Goal: Task Accomplishment & Management: Complete application form

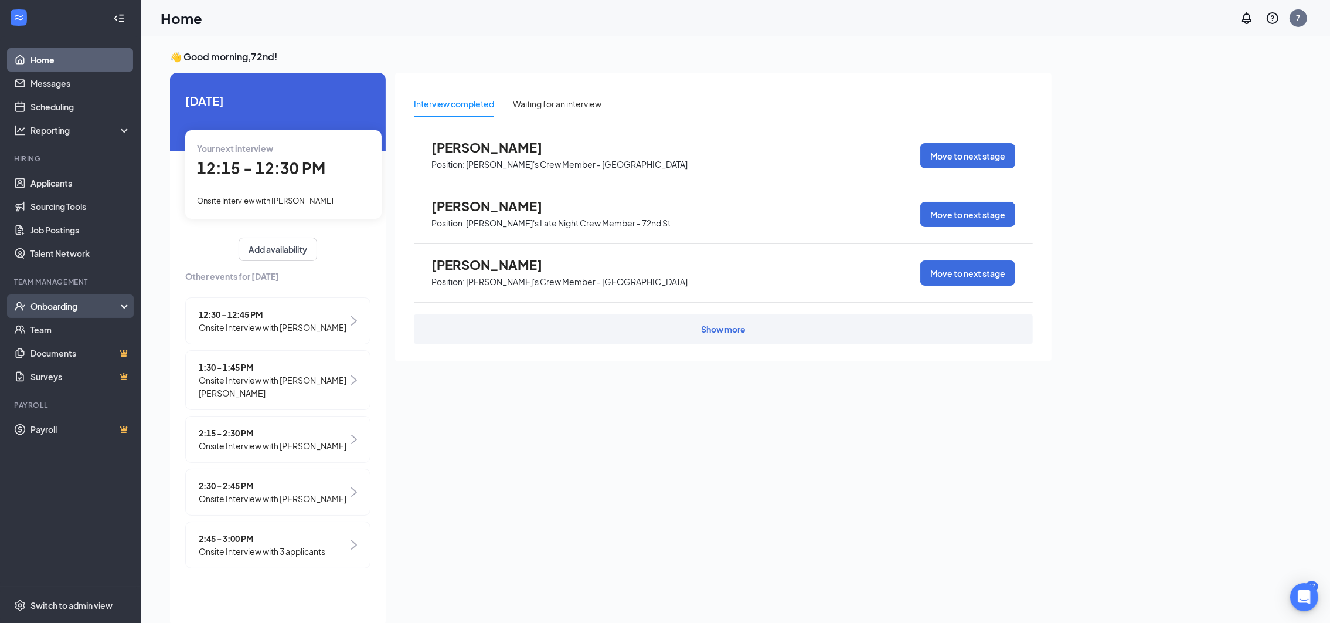
click at [57, 304] on div "Onboarding" at bounding box center [75, 306] width 90 height 12
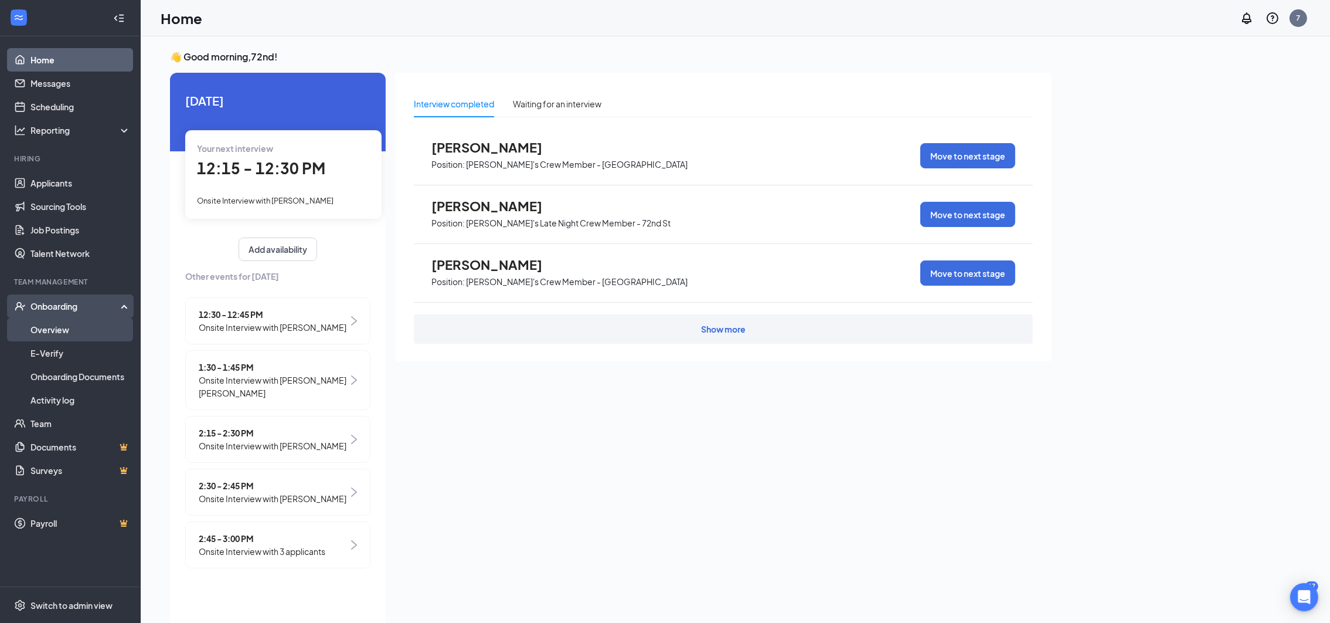
click at [56, 328] on link "Overview" at bounding box center [80, 329] width 100 height 23
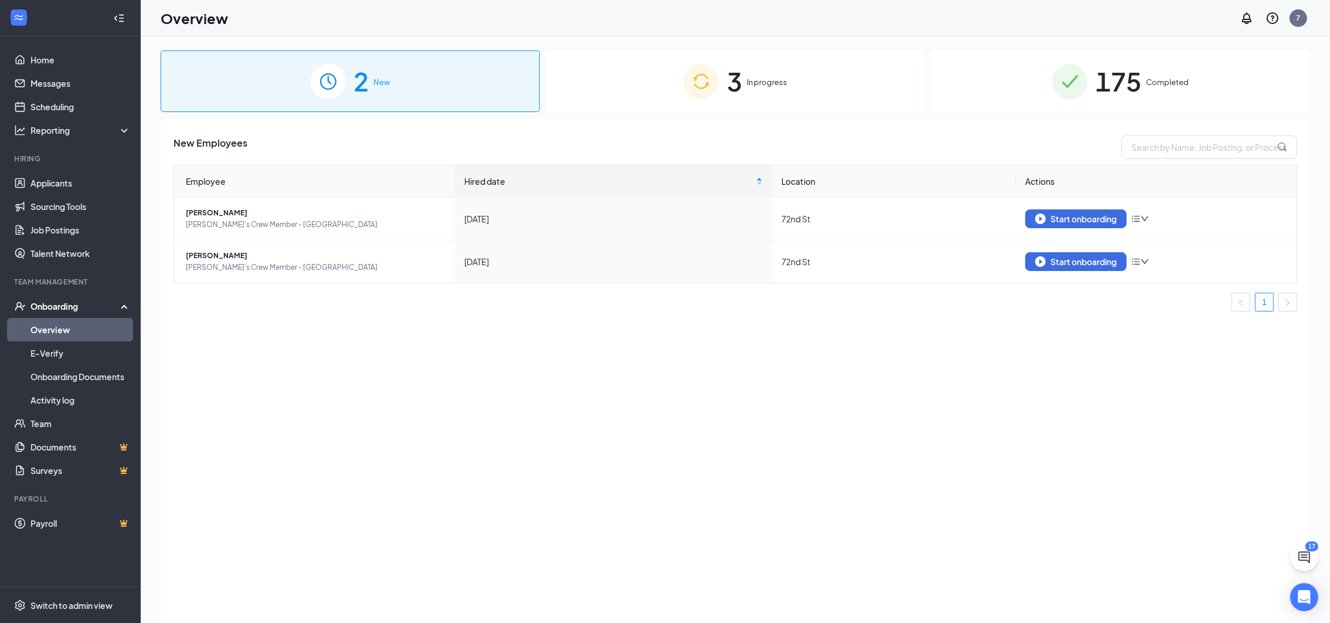
click at [730, 93] on span "3" at bounding box center [734, 81] width 15 height 40
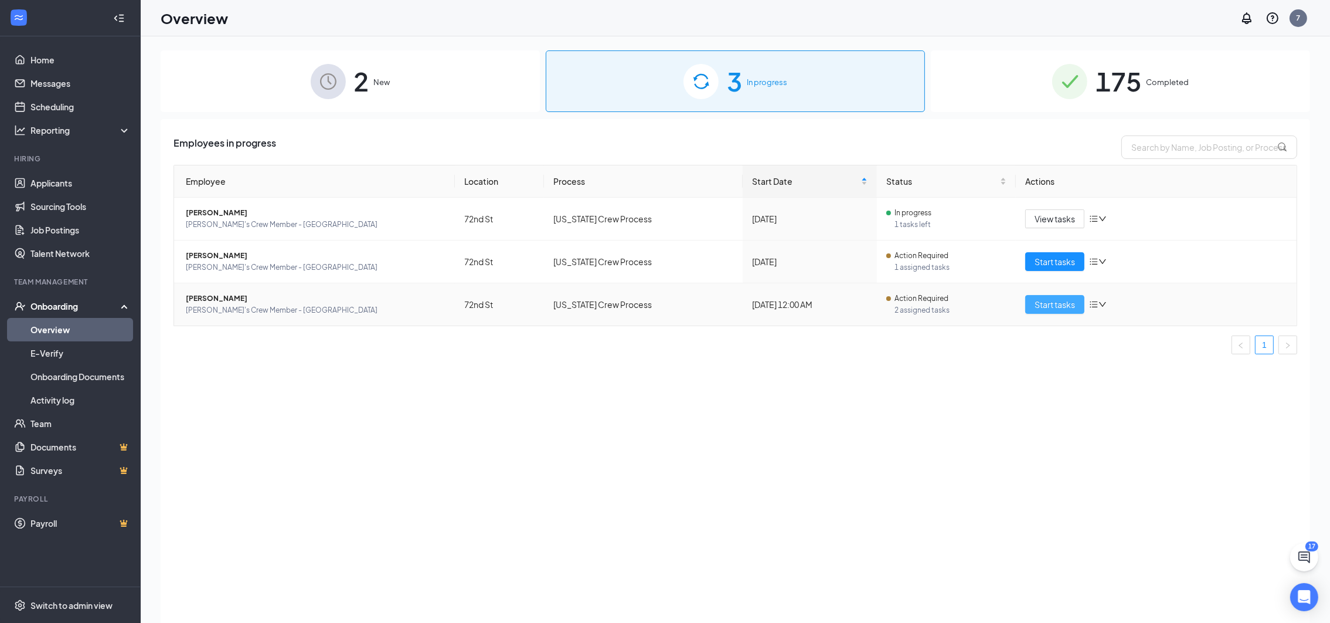
click at [1057, 309] on span "Start tasks" at bounding box center [1055, 304] width 40 height 13
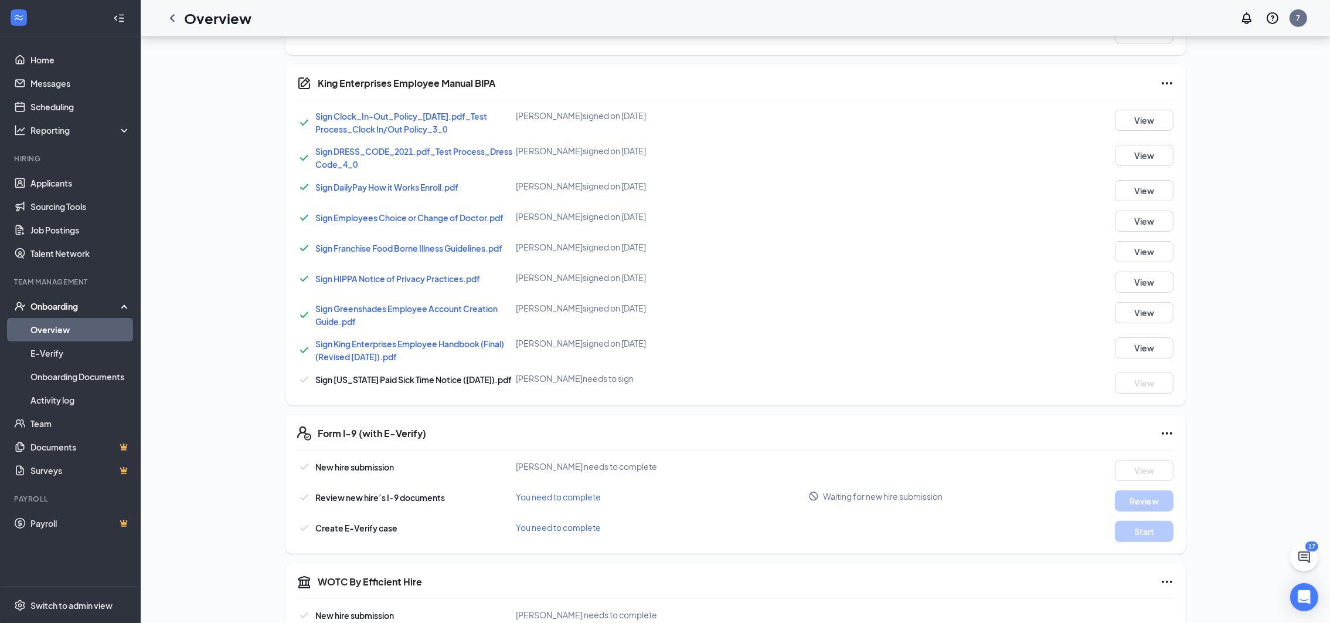
scroll to position [553, 0]
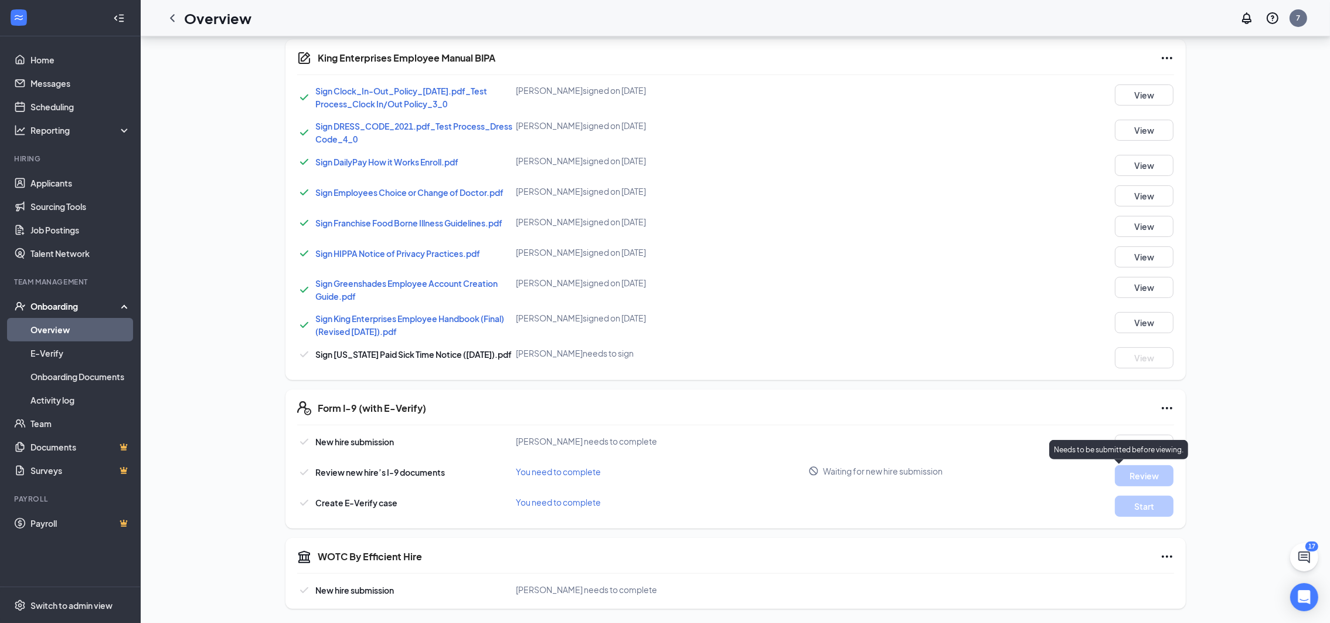
click at [1123, 447] on p "Needs to be submitted before viewing." at bounding box center [1119, 449] width 130 height 10
click at [935, 444] on div "Basic Information complete New hire submission [PERSON_NAME] completed on [DATE…" at bounding box center [735, 132] width 900 height 954
click at [1250, 431] on div "JP [PERSON_NAME] [PERSON_NAME]'s Crew Member - [GEOGRAPHIC_DATA] · [GEOGRAPHIC_…" at bounding box center [736, 53] width 1150 height 1110
drag, startPoint x: 93, startPoint y: 322, endPoint x: 71, endPoint y: 328, distance: 22.5
click at [71, 328] on link "Overview" at bounding box center [80, 329] width 100 height 23
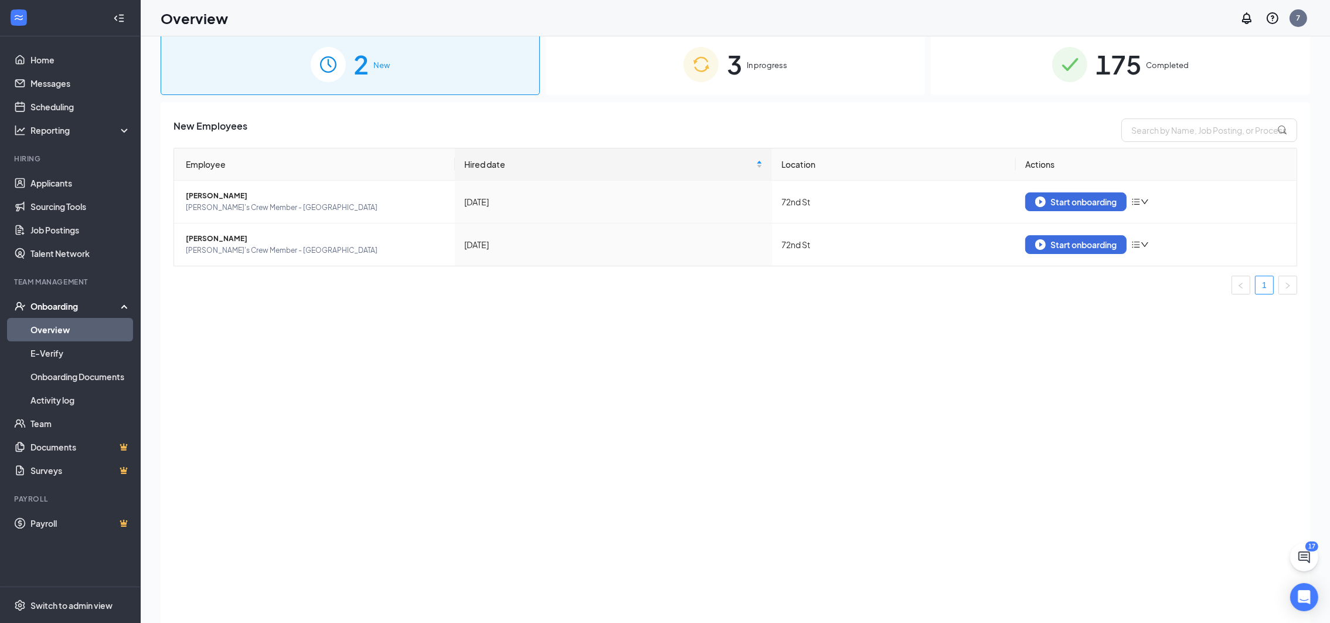
scroll to position [5, 0]
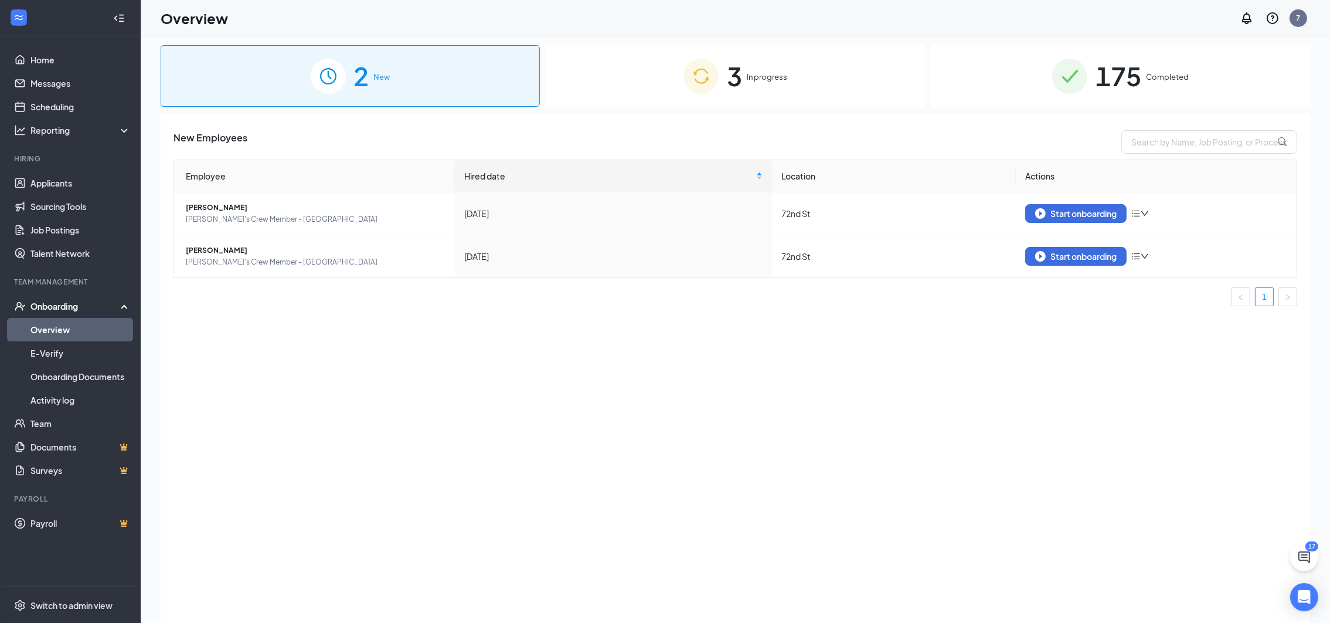
click at [836, 91] on div "3 In progress" at bounding box center [735, 76] width 379 height 62
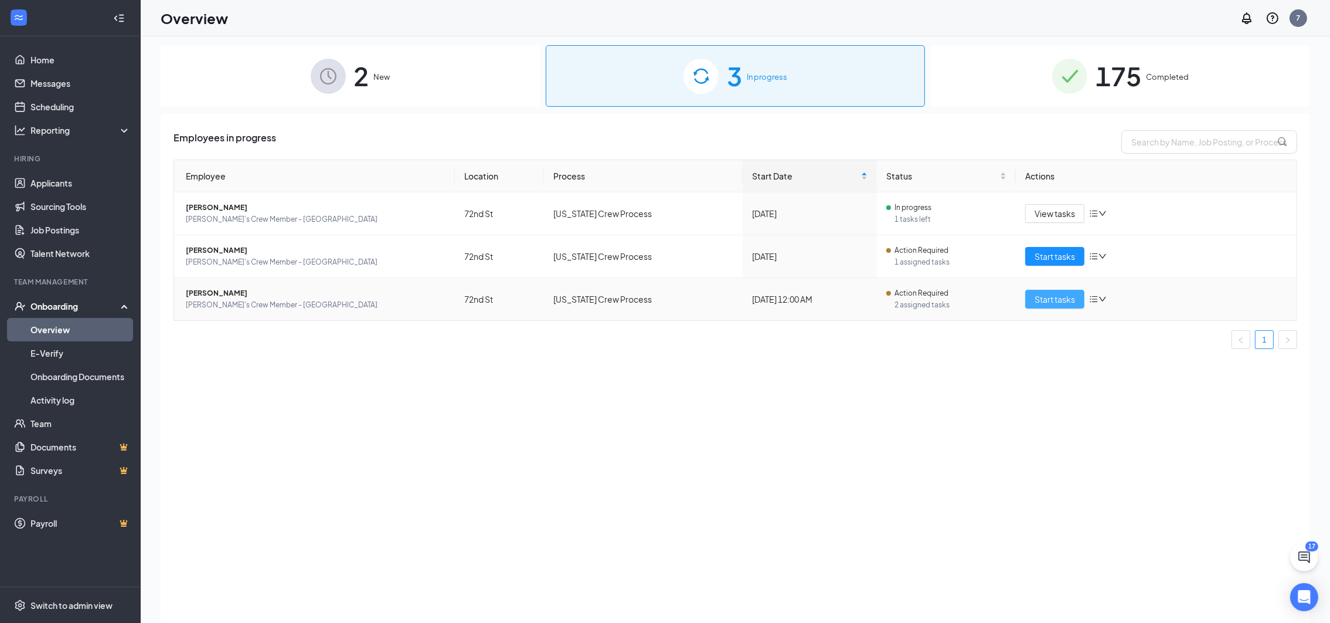
click at [1064, 294] on span "Start tasks" at bounding box center [1055, 299] width 40 height 13
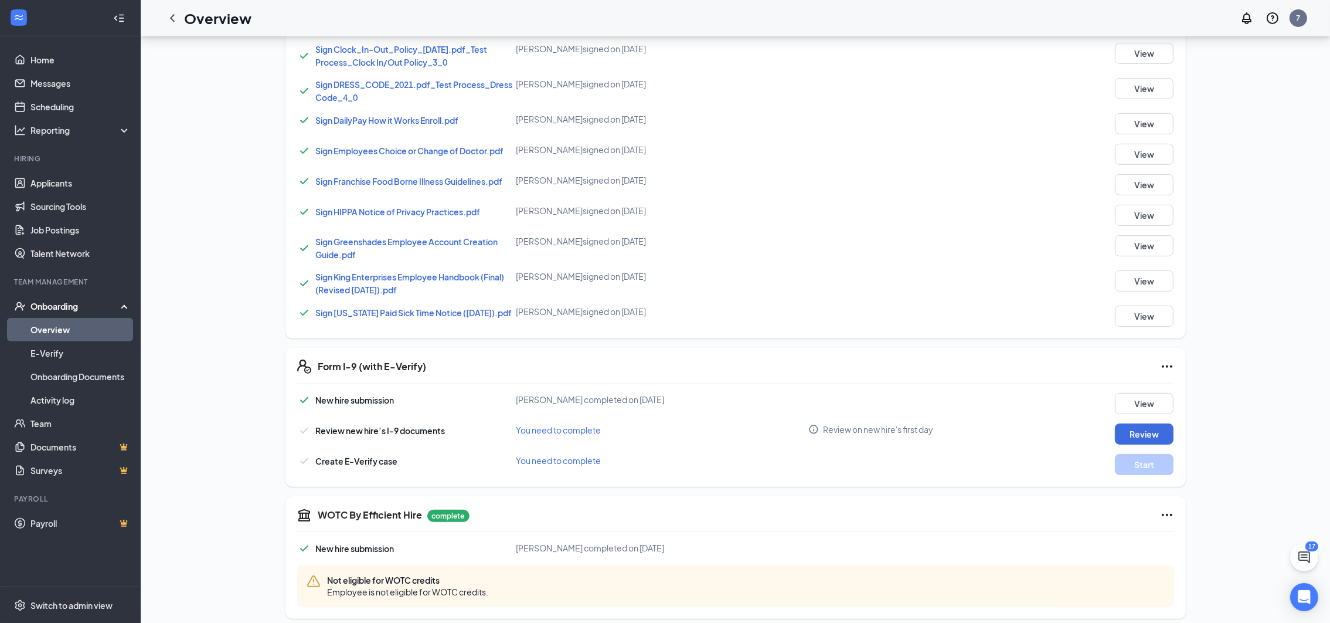
scroll to position [609, 0]
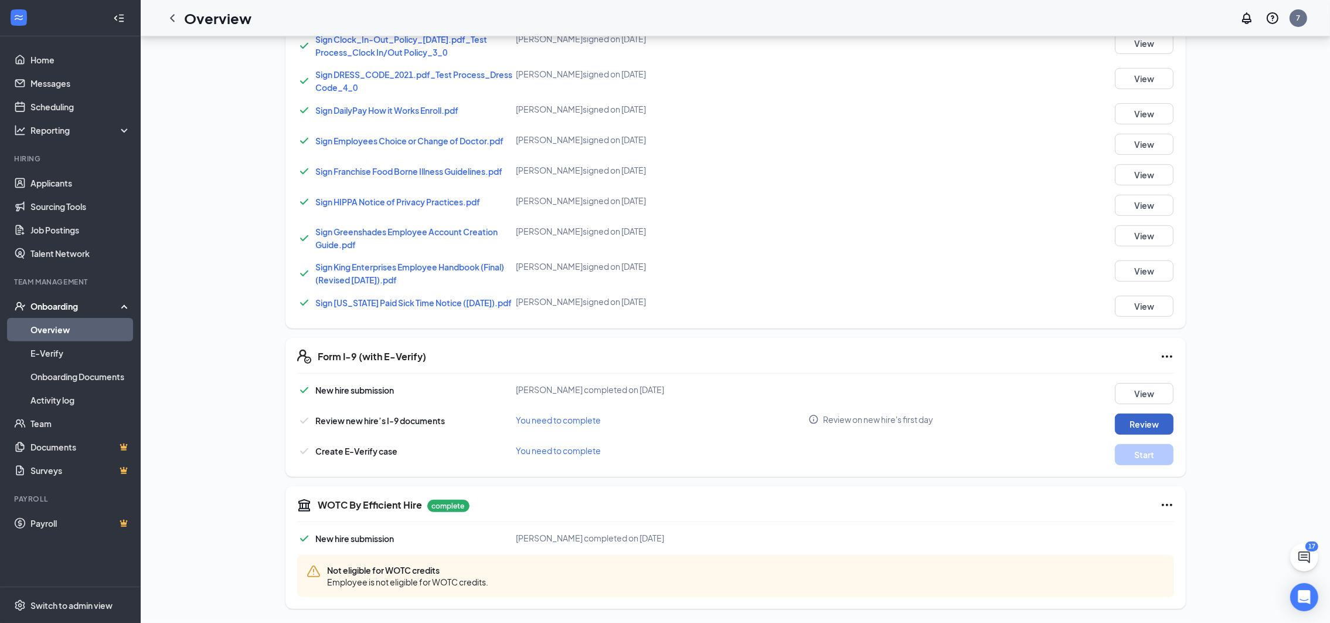
click at [1149, 418] on button "Review" at bounding box center [1144, 423] width 59 height 21
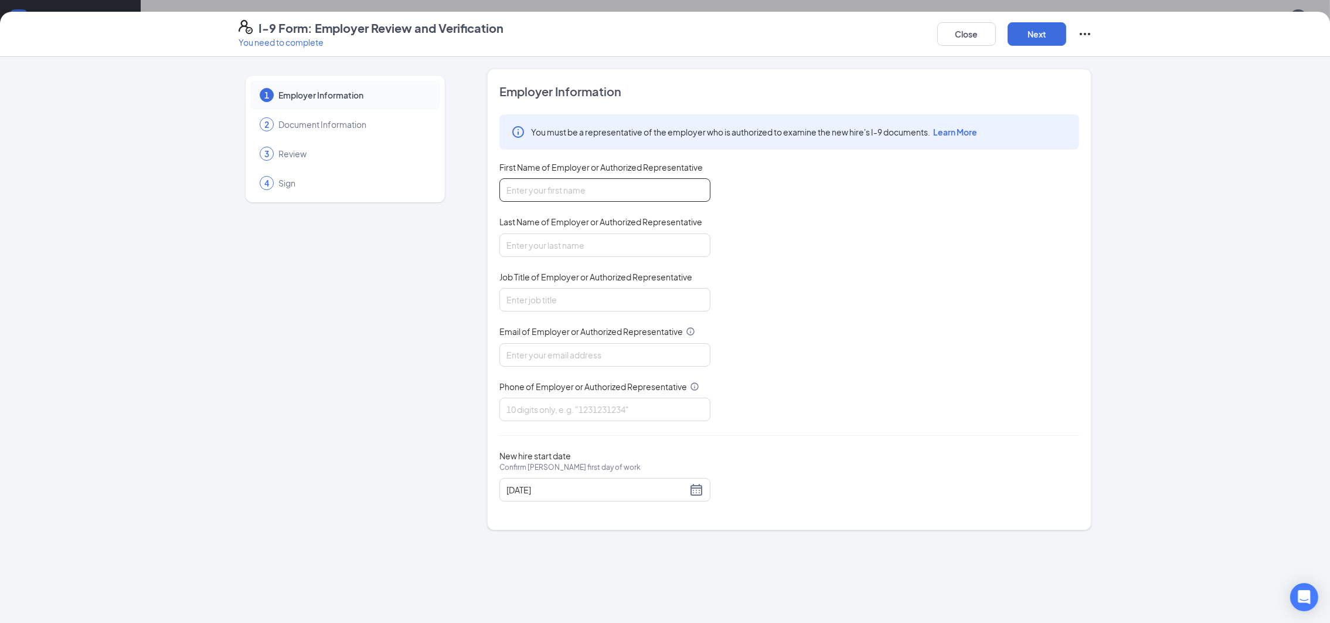
click at [601, 196] on input "First Name of Employer or Authorized Representative" at bounding box center [604, 189] width 211 height 23
type input "[PERSON_NAME]"
click at [587, 304] on input "Job Title of Employer or Authorized Representative" at bounding box center [604, 299] width 211 height 23
type input "gm"
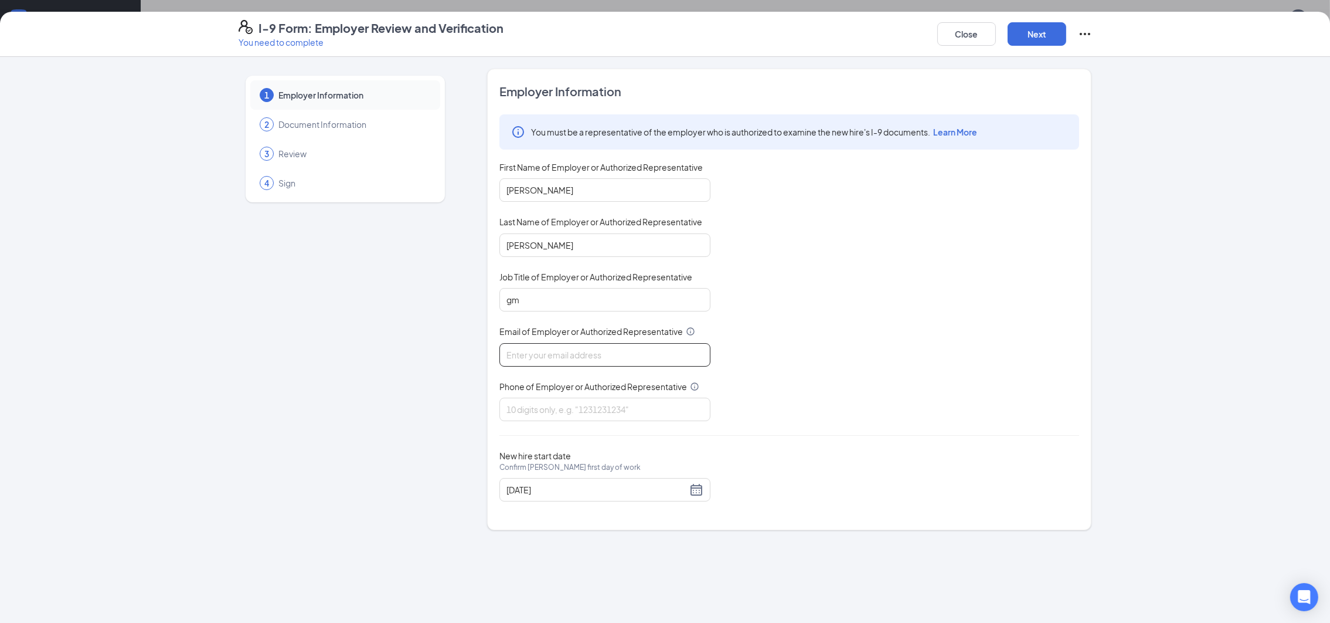
click at [568, 353] on input "Email of Employer or Authorized Representative" at bounding box center [604, 354] width 211 height 23
type input "[EMAIL_ADDRESS][DOMAIN_NAME]"
click at [559, 413] on input "Phone of Employer or Authorized Representative" at bounding box center [604, 408] width 211 height 23
type input "4025587088"
click at [1043, 35] on button "Next" at bounding box center [1037, 33] width 59 height 23
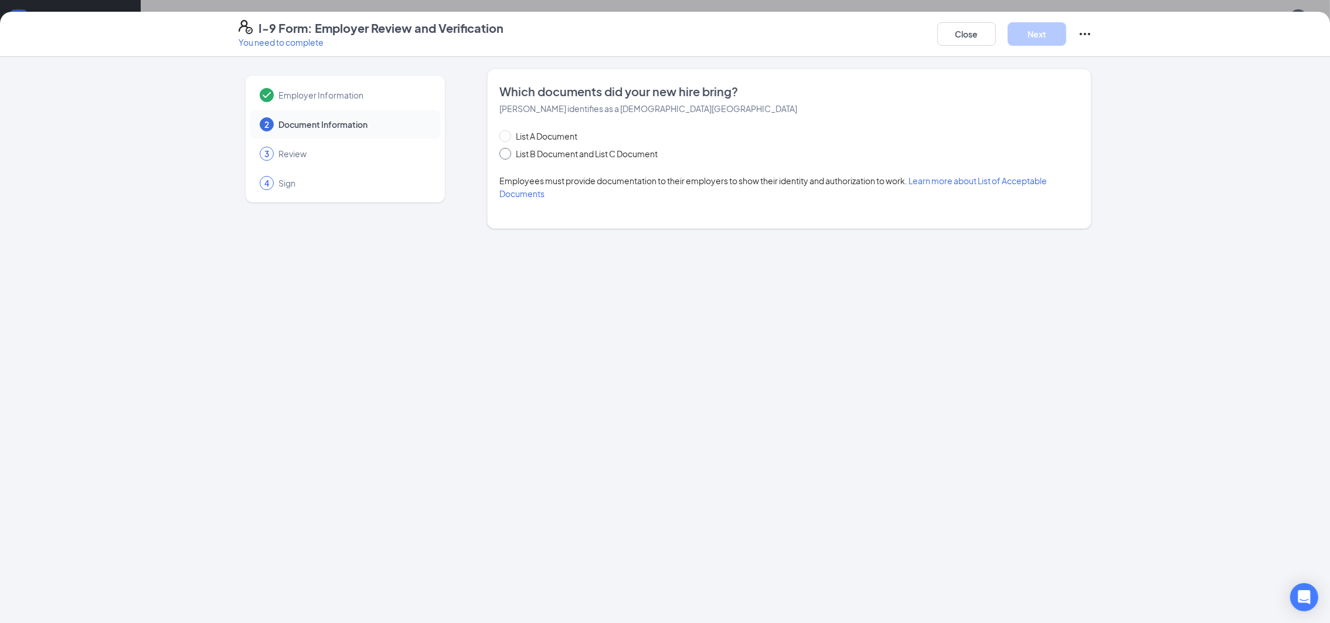
click at [505, 158] on span at bounding box center [505, 154] width 12 height 12
click at [505, 156] on input "List B Document and List C Document" at bounding box center [503, 152] width 8 height 8
radio input "true"
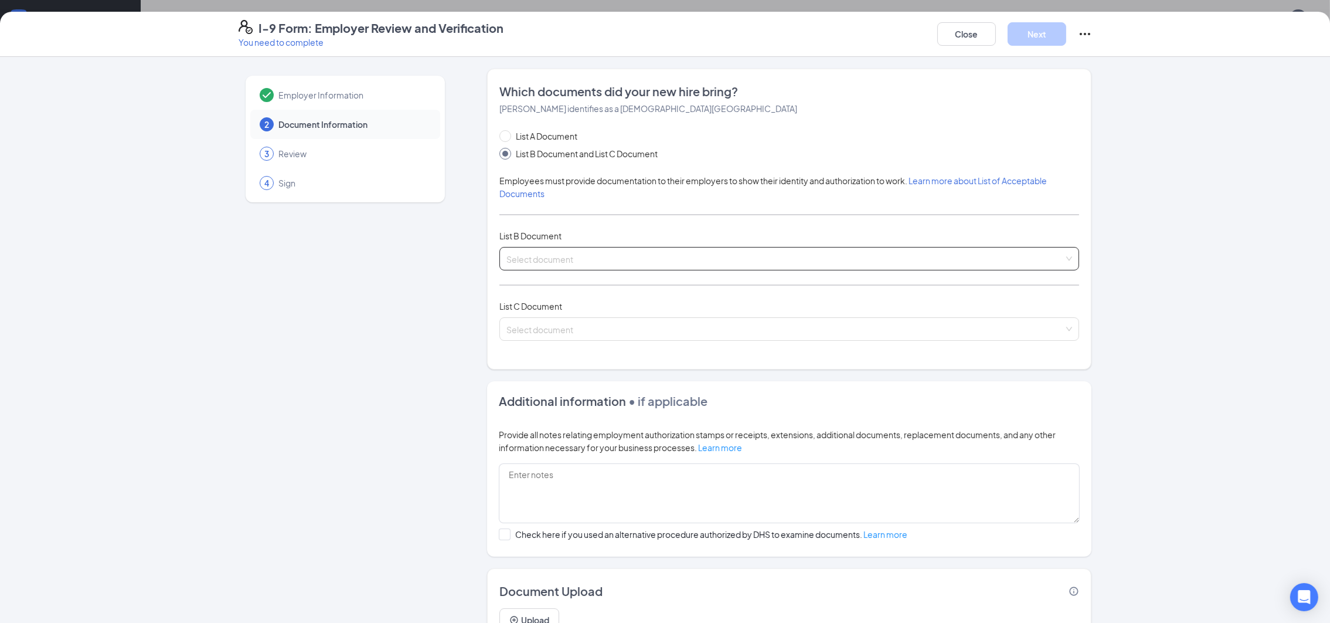
click at [519, 248] on input "search" at bounding box center [784, 256] width 557 height 18
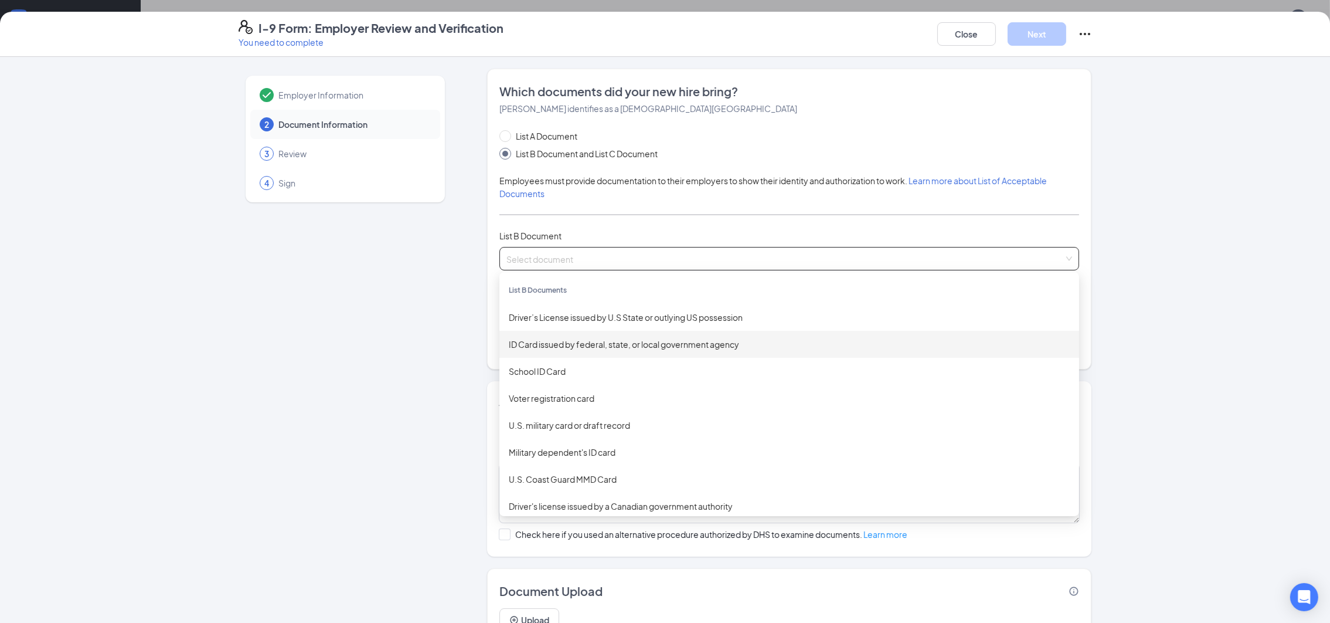
click at [544, 345] on div "ID Card issued by federal, state, or local government agency" at bounding box center [789, 344] width 561 height 13
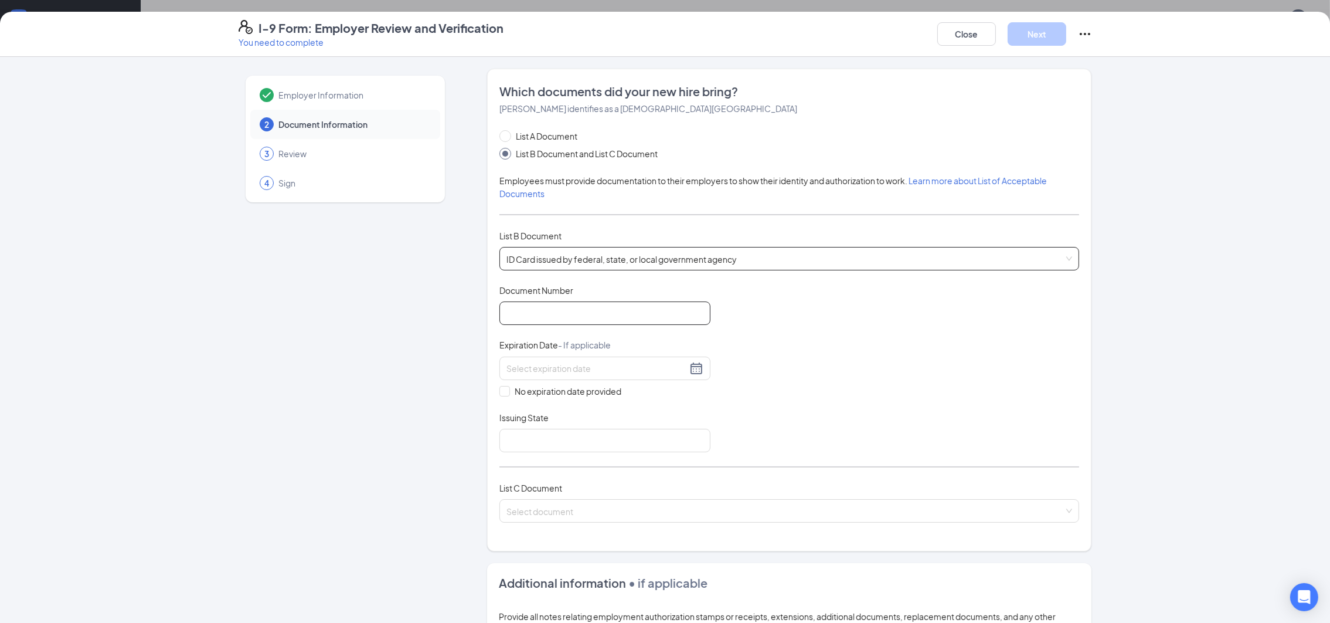
click at [541, 314] on input "Document Number" at bounding box center [604, 312] width 211 height 23
type input "10742860"
click at [522, 366] on input at bounding box center [596, 368] width 181 height 13
click at [634, 393] on span "button" at bounding box center [633, 396] width 6 height 6
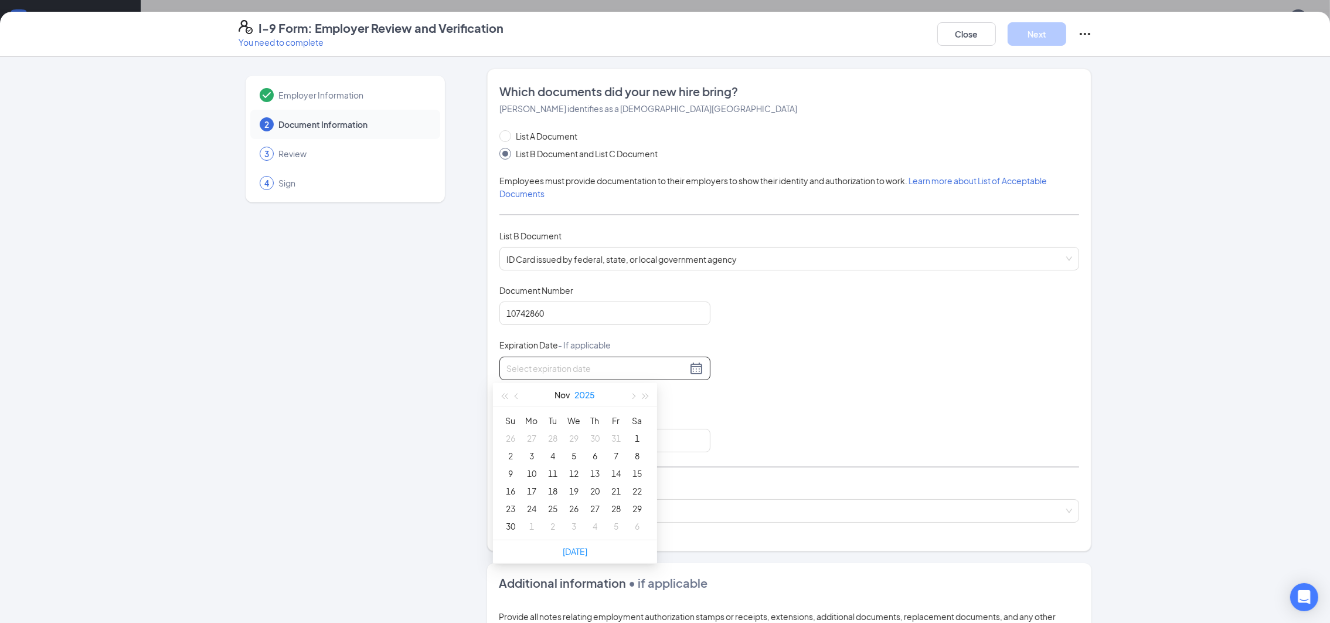
click at [583, 400] on button "2025" at bounding box center [585, 394] width 21 height 23
type input "[DATE]"
click at [631, 548] on td "2030" at bounding box center [627, 542] width 52 height 39
type input "[DATE]"
click at [561, 393] on button "Nov" at bounding box center [562, 394] width 15 height 23
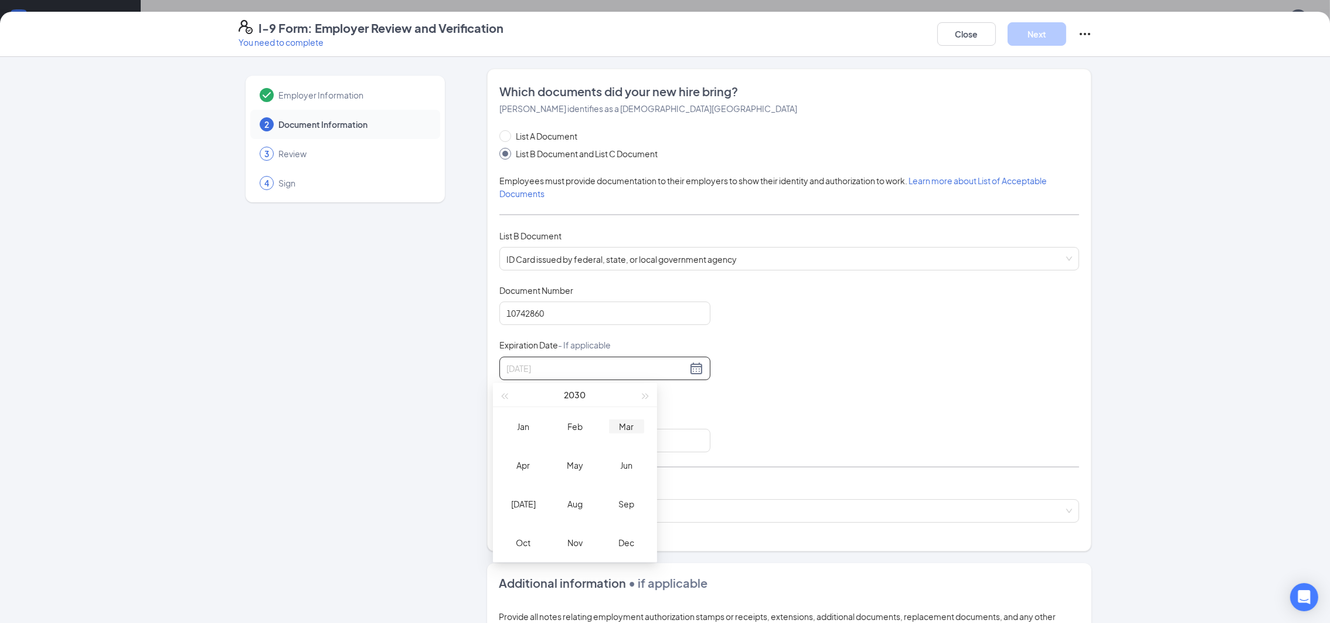
click at [628, 427] on div "Mar" at bounding box center [626, 426] width 35 height 14
type input "[DATE]"
click at [533, 470] on div "11" at bounding box center [532, 473] width 14 height 14
click at [532, 444] on input "Issuing State" at bounding box center [604, 440] width 211 height 23
type input "[US_STATE]"
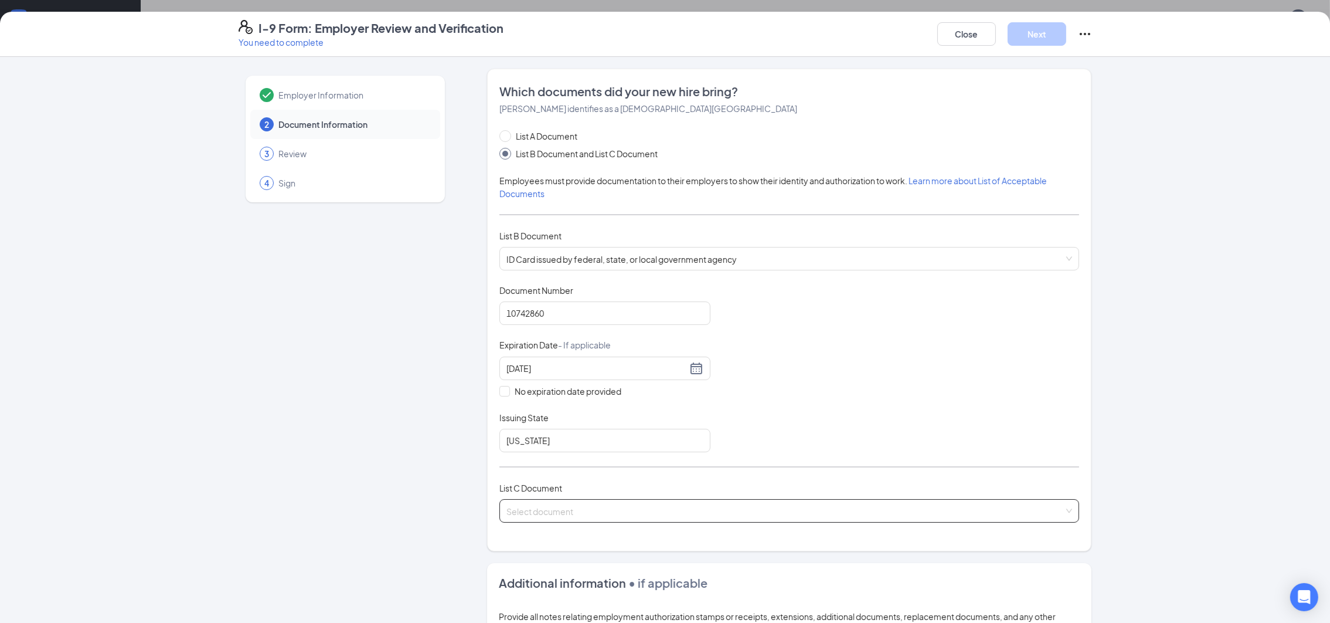
click at [563, 511] on input "search" at bounding box center [784, 508] width 557 height 18
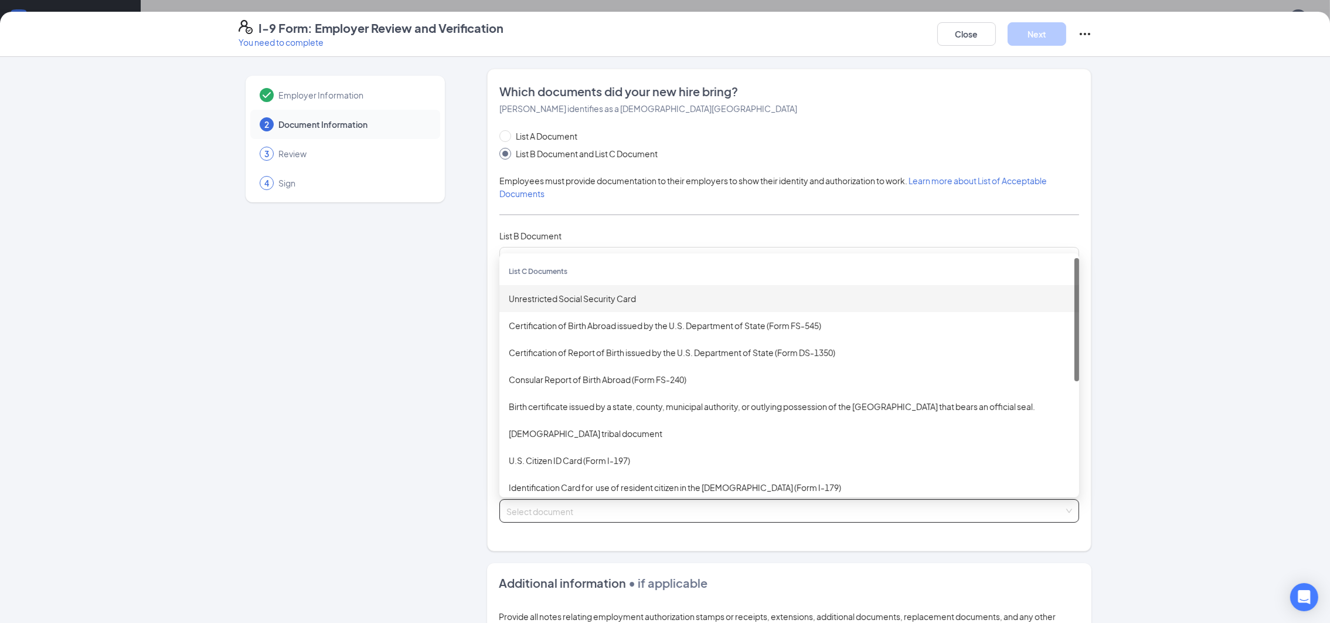
click at [560, 298] on div "Unrestricted Social Security Card" at bounding box center [789, 298] width 561 height 13
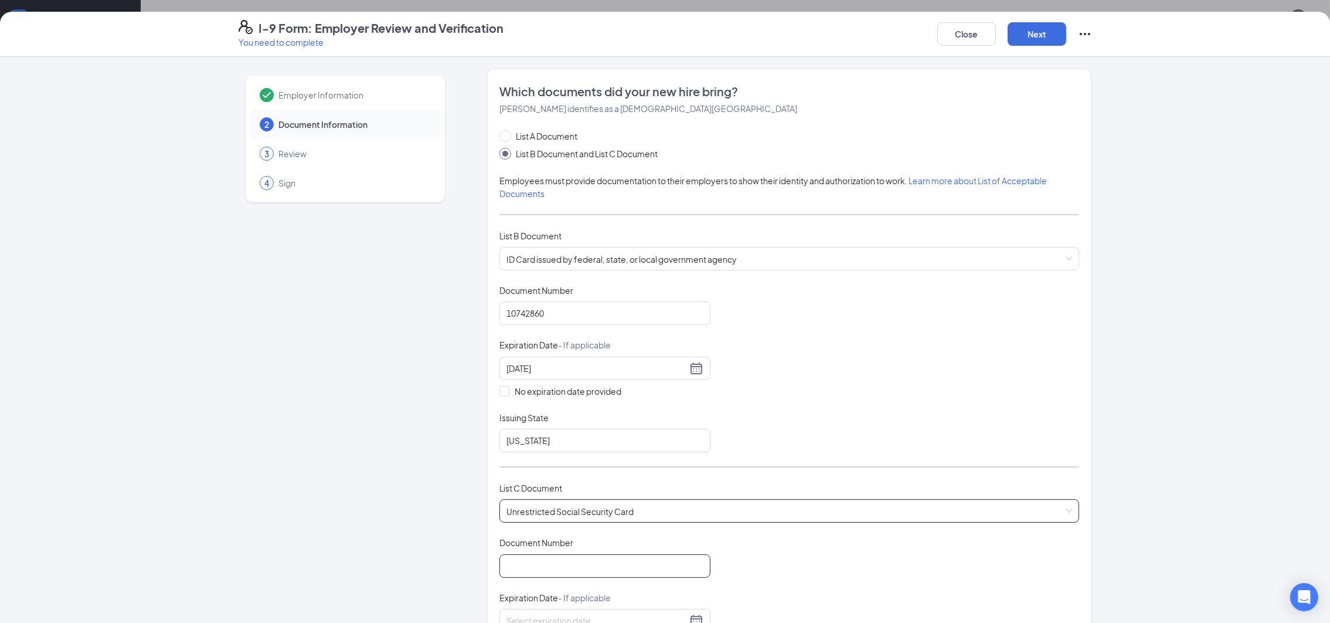
click at [548, 560] on input "Document Number" at bounding box center [604, 565] width 211 height 23
type input "422080622"
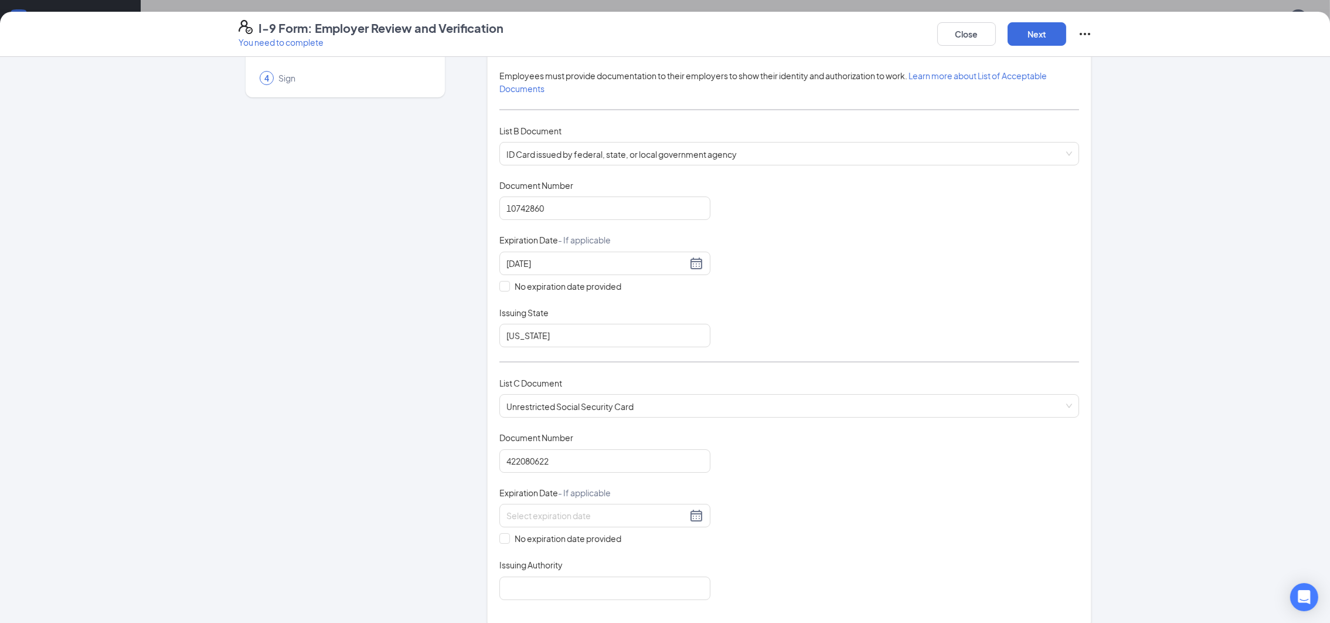
scroll to position [140, 0]
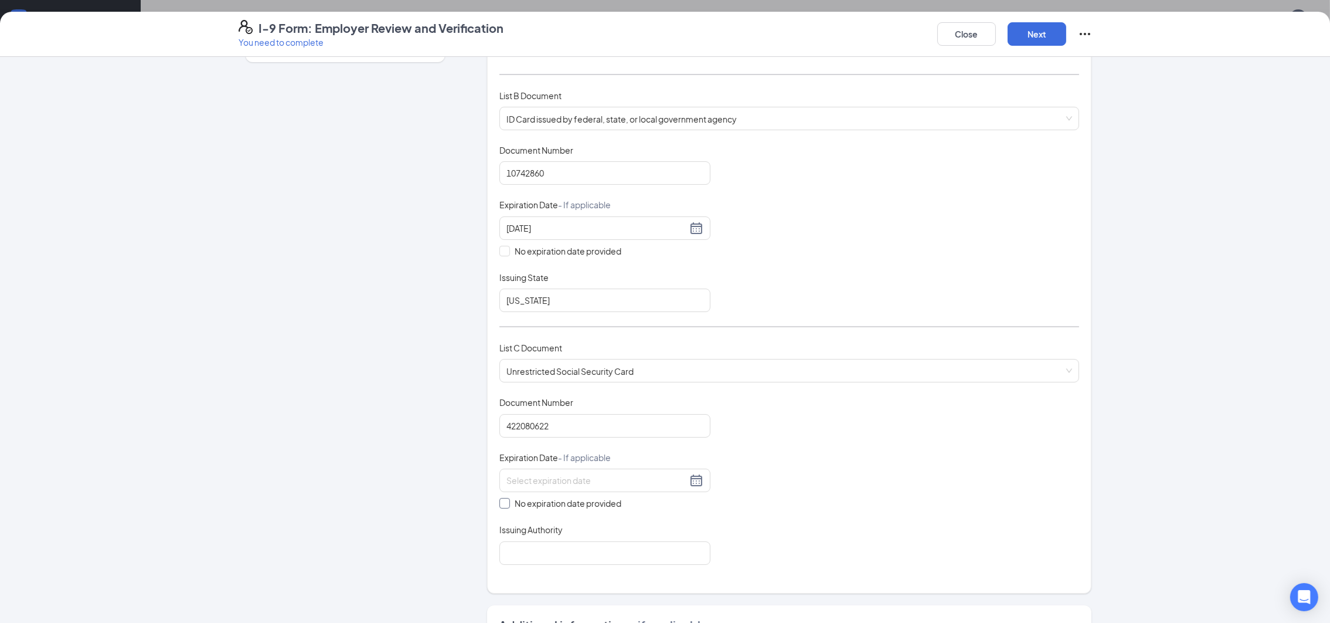
click at [499, 501] on input "No expiration date provided" at bounding box center [503, 502] width 8 height 8
checkbox input "true"
click at [522, 558] on input "Issuing Authority" at bounding box center [604, 554] width 211 height 23
type input "[US_STATE]"
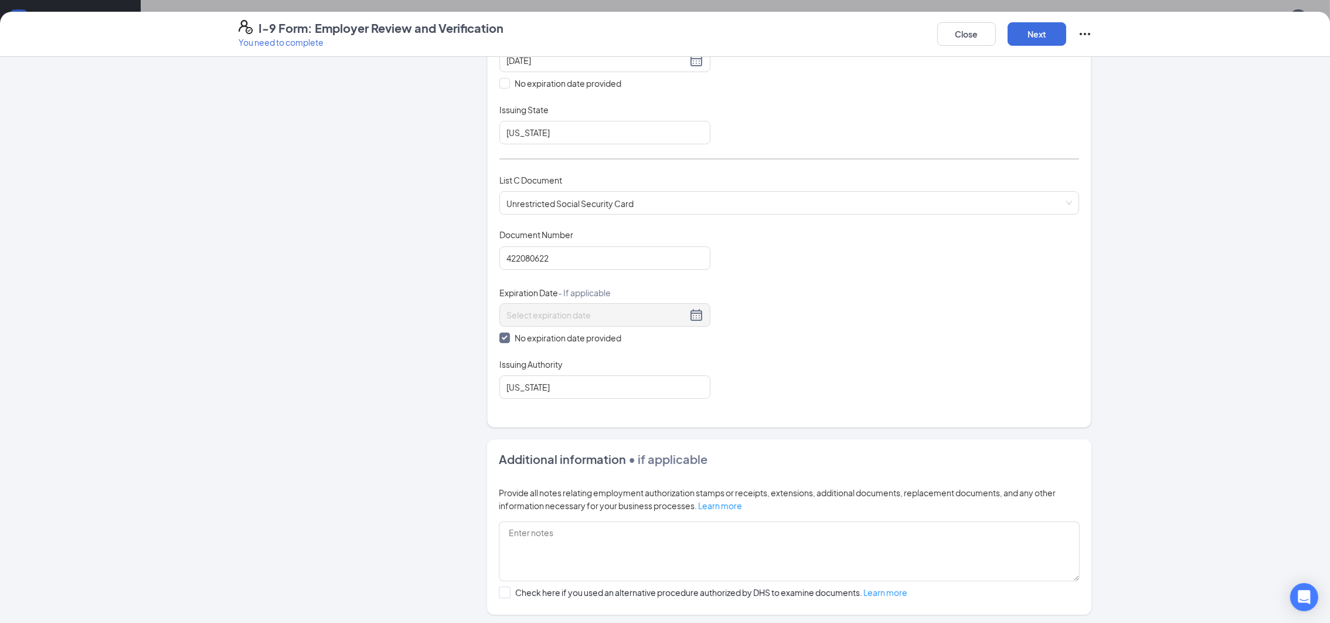
scroll to position [317, 0]
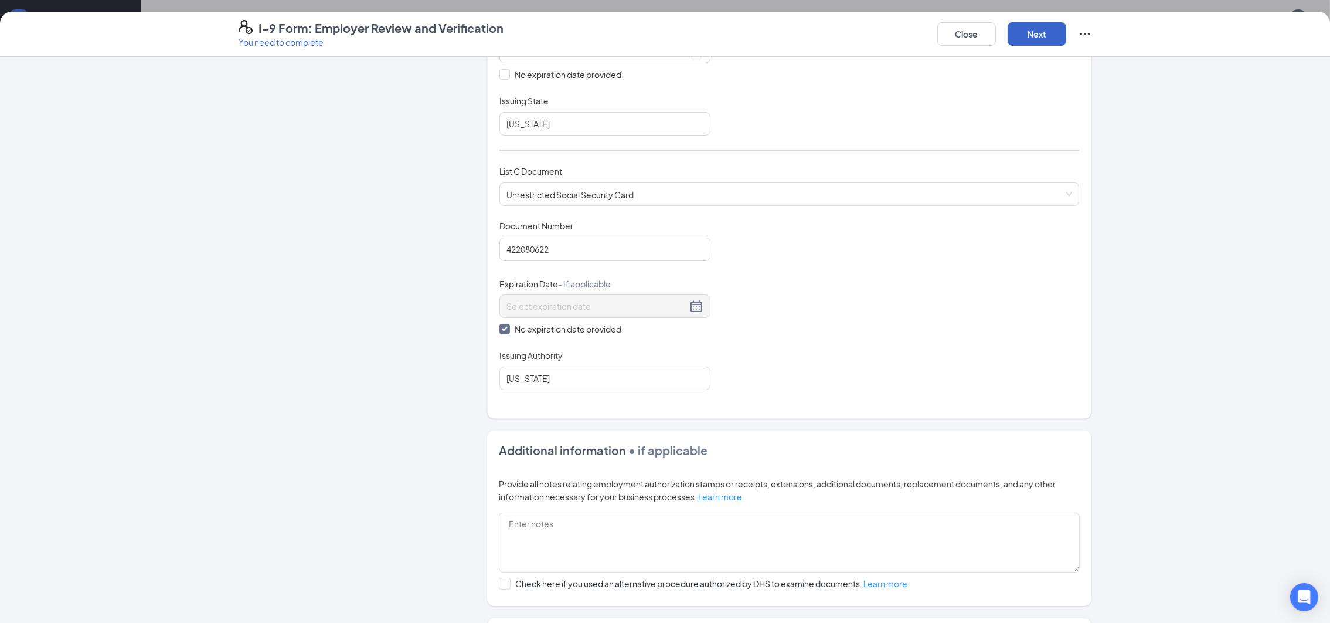
click at [1053, 40] on button "Next" at bounding box center [1037, 33] width 59 height 23
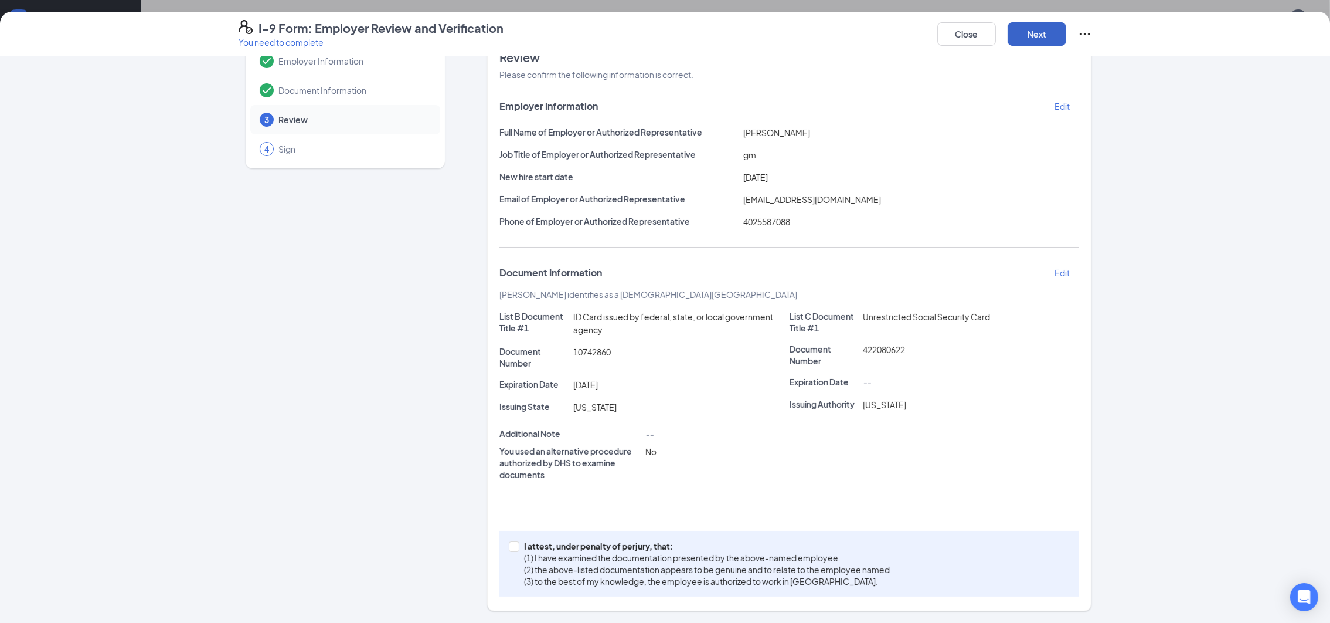
scroll to position [34, 0]
drag, startPoint x: 1053, startPoint y: 40, endPoint x: 1061, endPoint y: 22, distance: 19.9
click at [1061, 22] on div "Close Next" at bounding box center [1014, 34] width 155 height 28
click at [1050, 33] on button "Next" at bounding box center [1037, 33] width 59 height 23
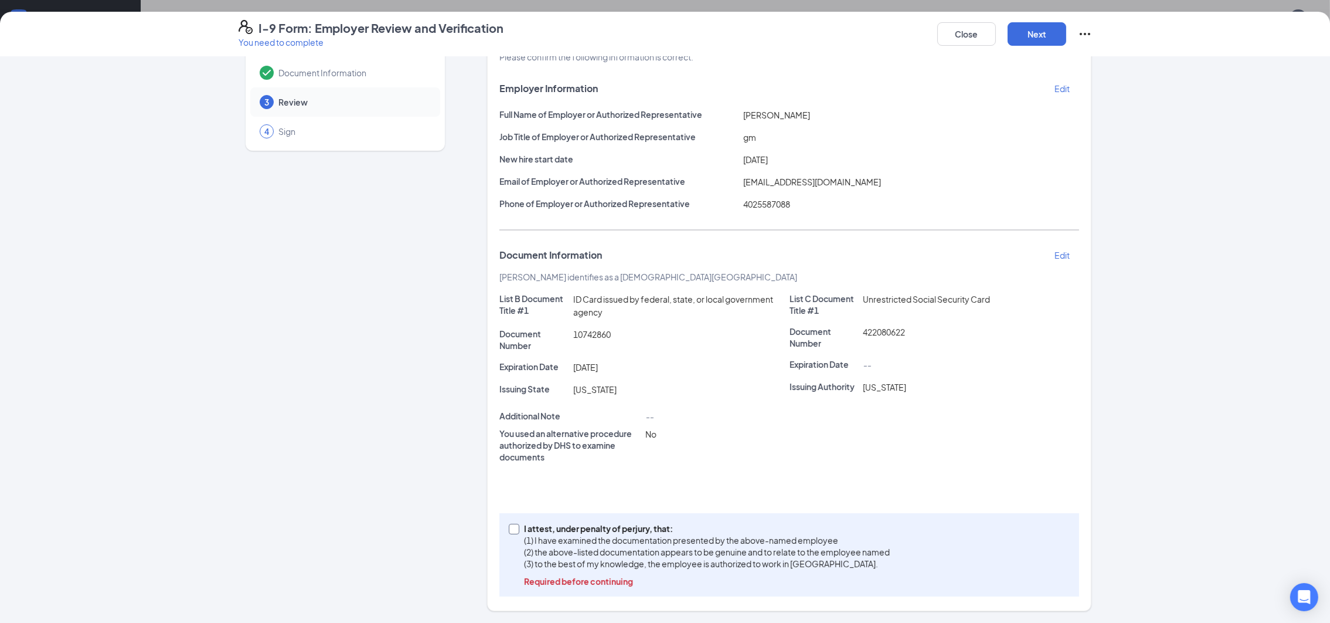
click at [509, 528] on input "I attest, under penalty of [PERSON_NAME], that: (1) I have examined the documen…" at bounding box center [513, 527] width 8 height 8
checkbox input "true"
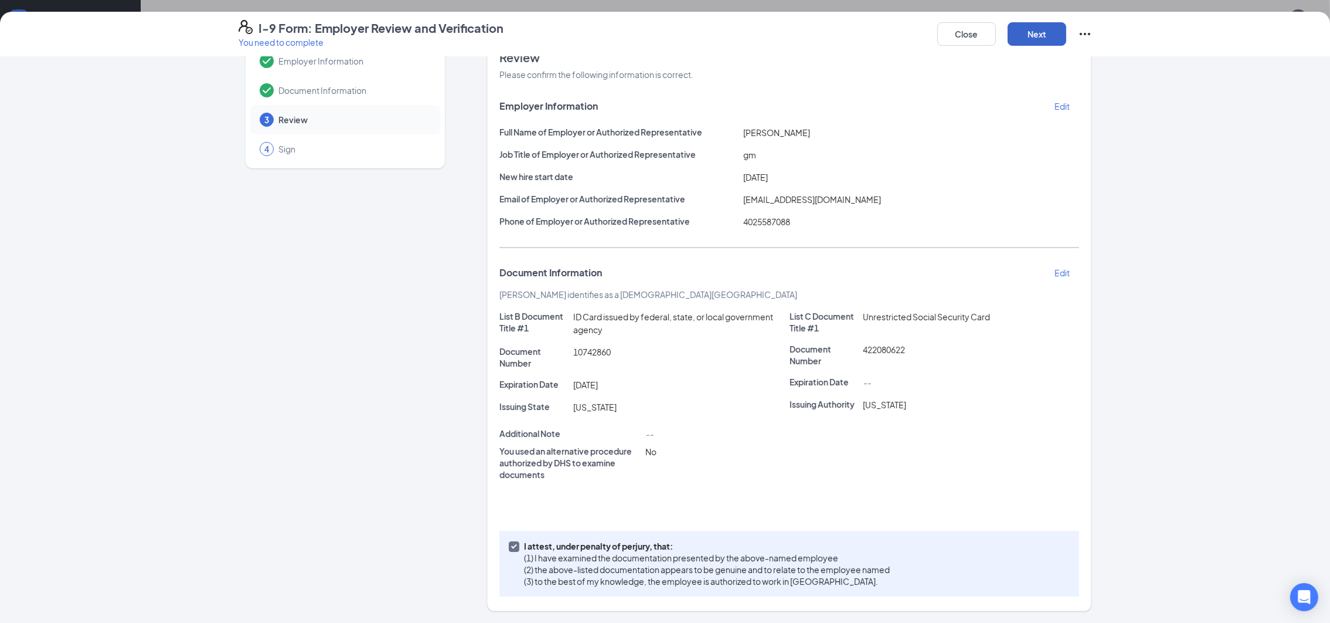
click at [1057, 29] on button "Next" at bounding box center [1037, 33] width 59 height 23
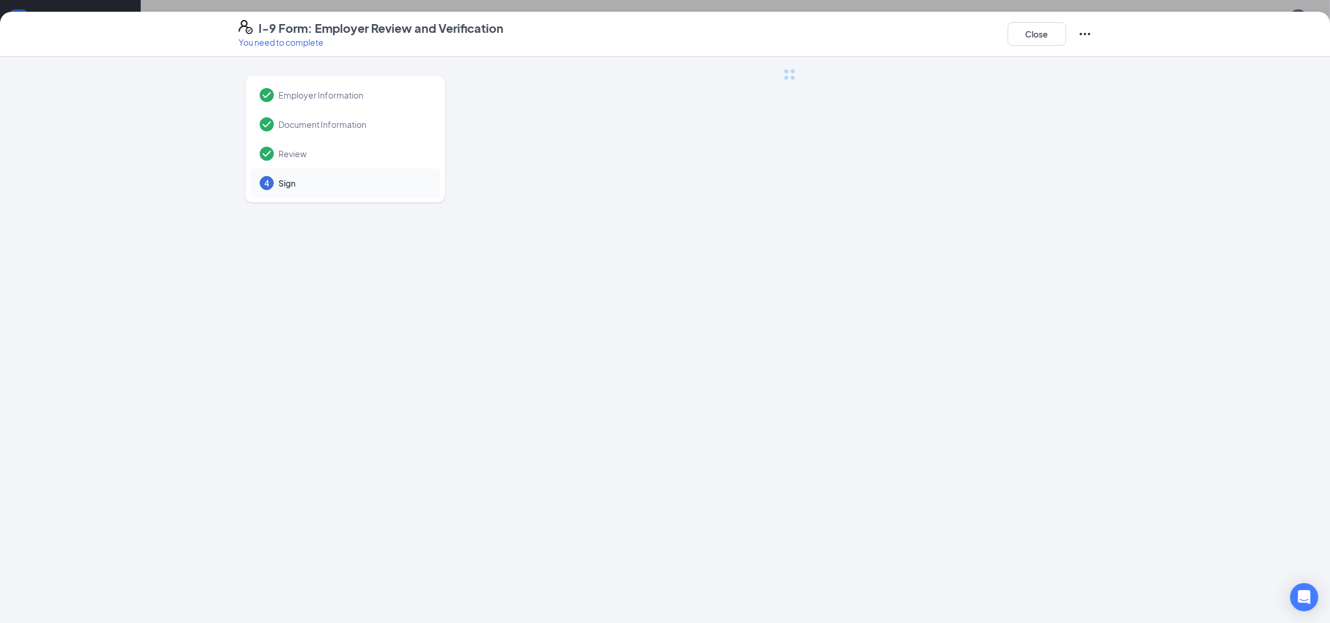
scroll to position [0, 0]
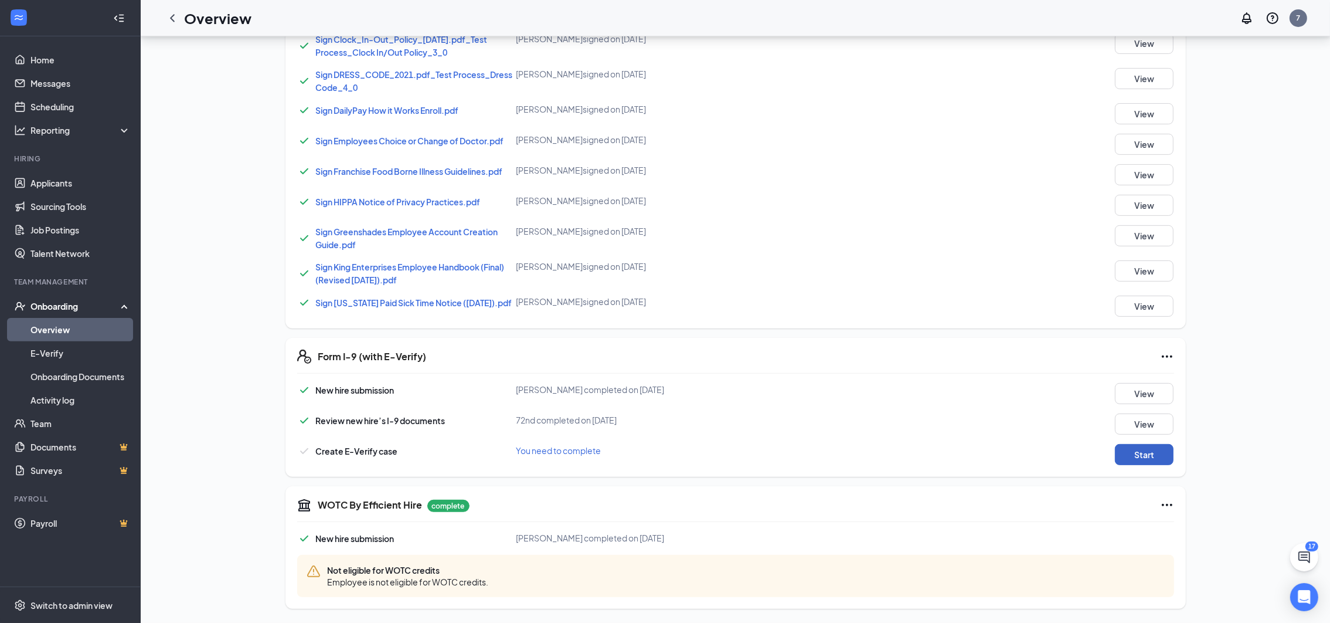
click at [1135, 460] on button "Start" at bounding box center [1144, 454] width 59 height 21
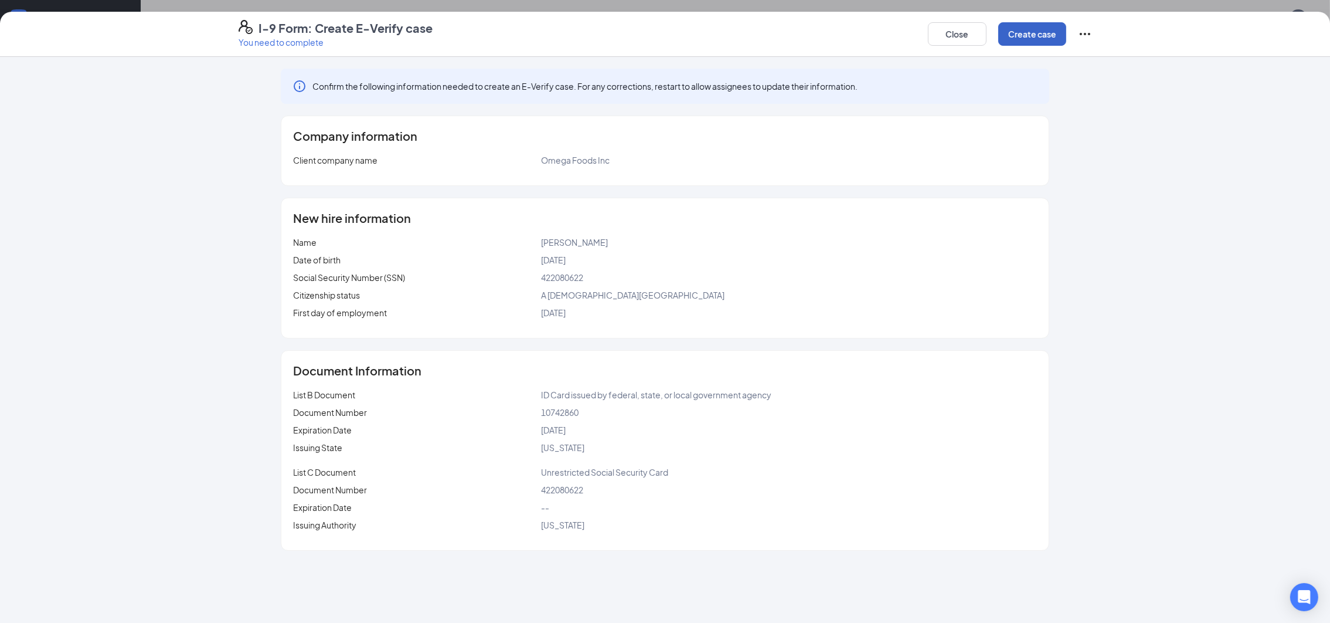
click at [1038, 36] on button "Create case" at bounding box center [1032, 33] width 68 height 23
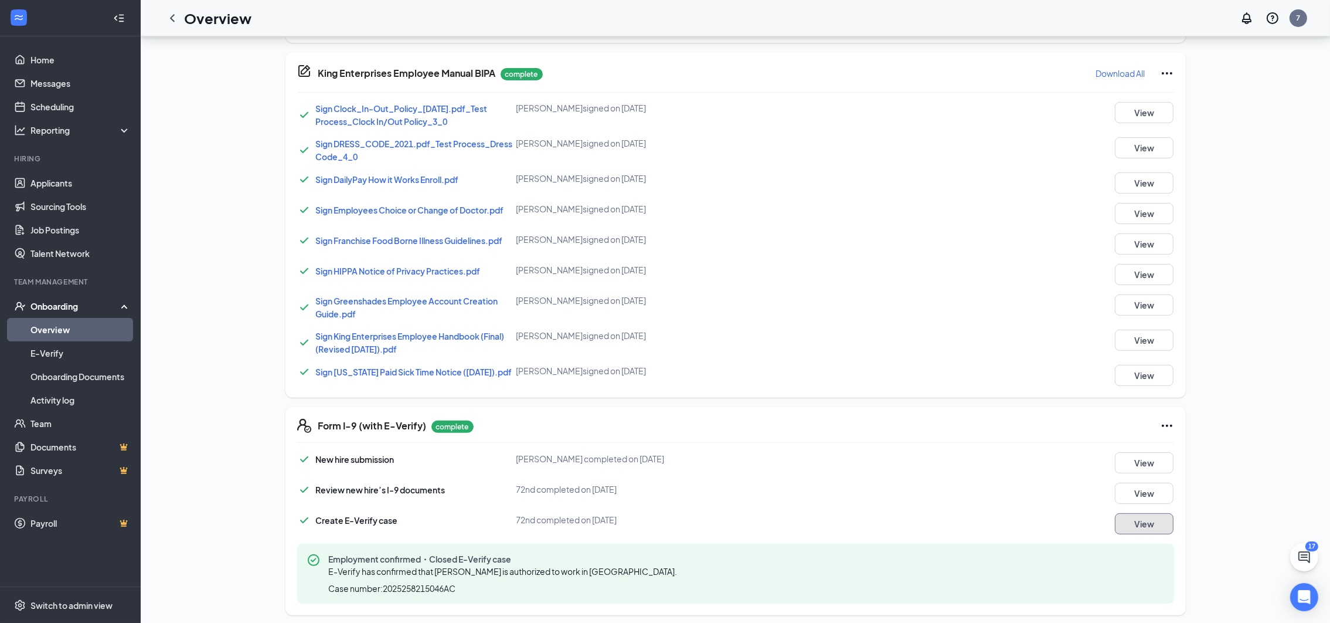
scroll to position [678, 0]
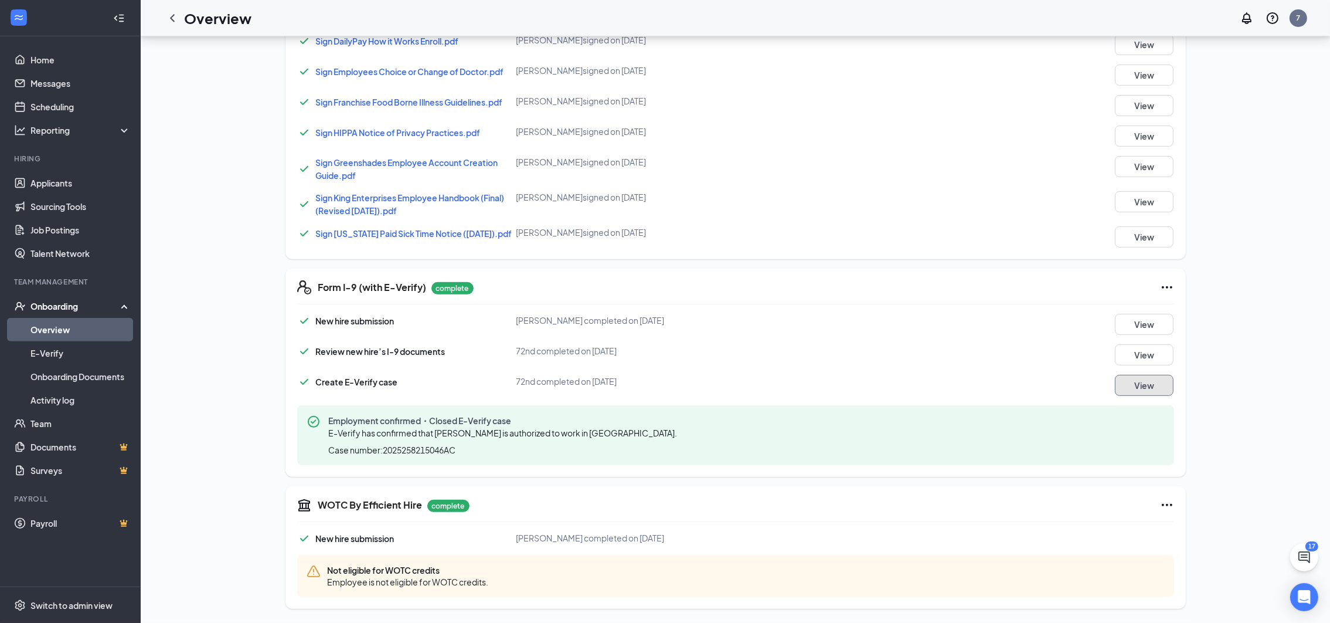
click at [1147, 385] on button "View" at bounding box center [1144, 385] width 59 height 21
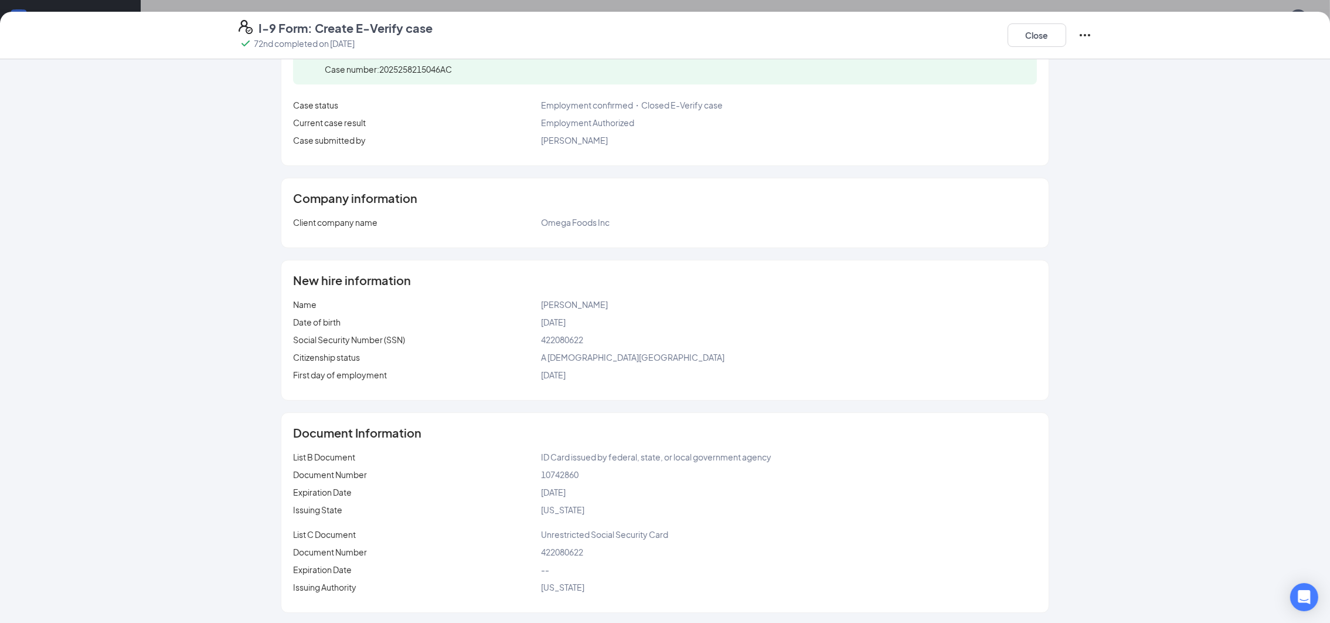
scroll to position [86, 0]
click at [1042, 32] on button "Close" at bounding box center [1037, 34] width 59 height 23
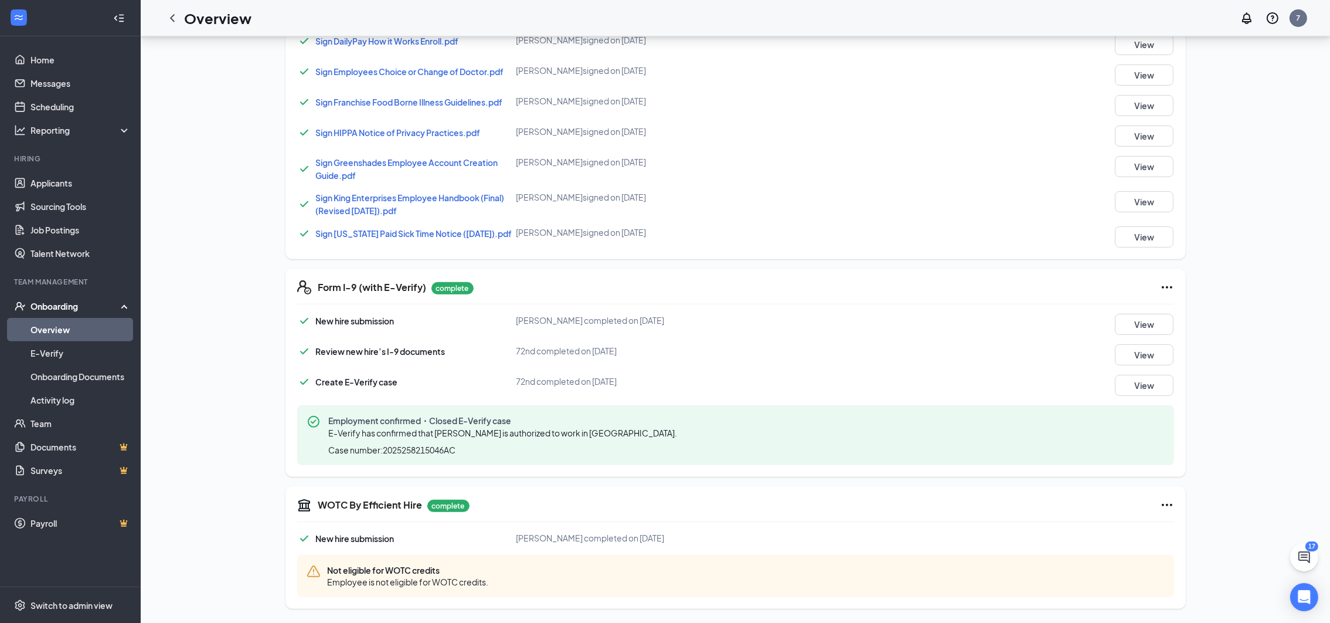
click at [53, 332] on link "Overview" at bounding box center [80, 329] width 100 height 23
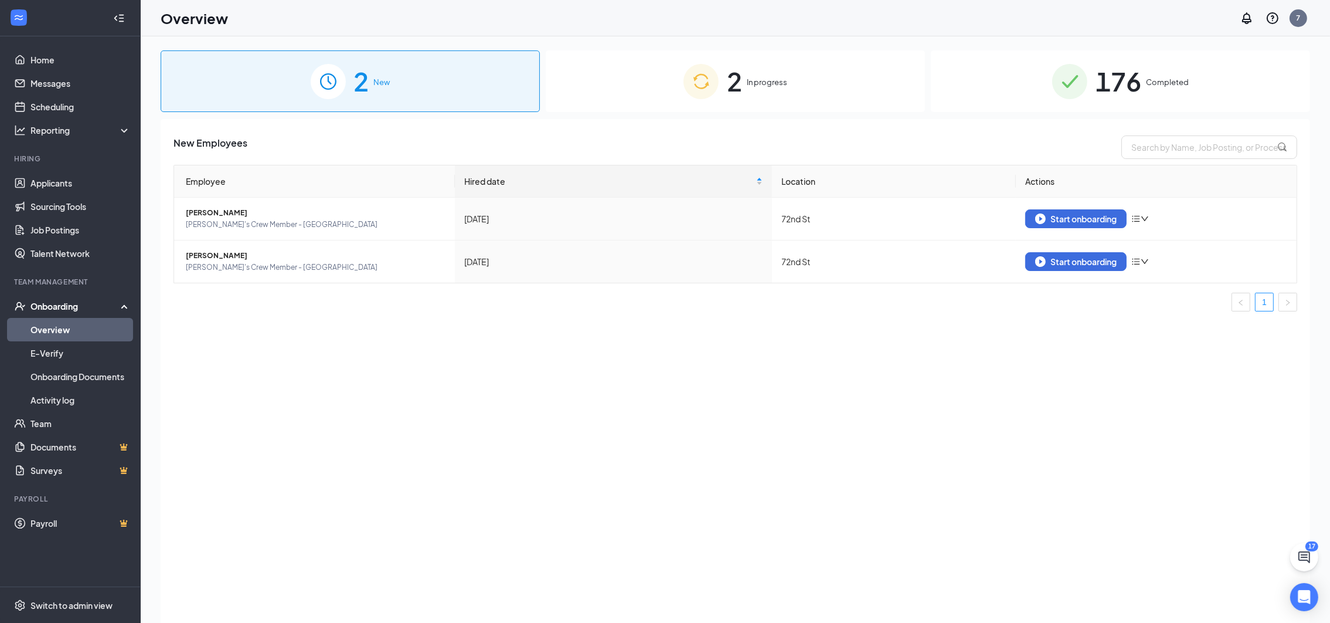
click at [783, 89] on div "2 In progress" at bounding box center [735, 81] width 379 height 62
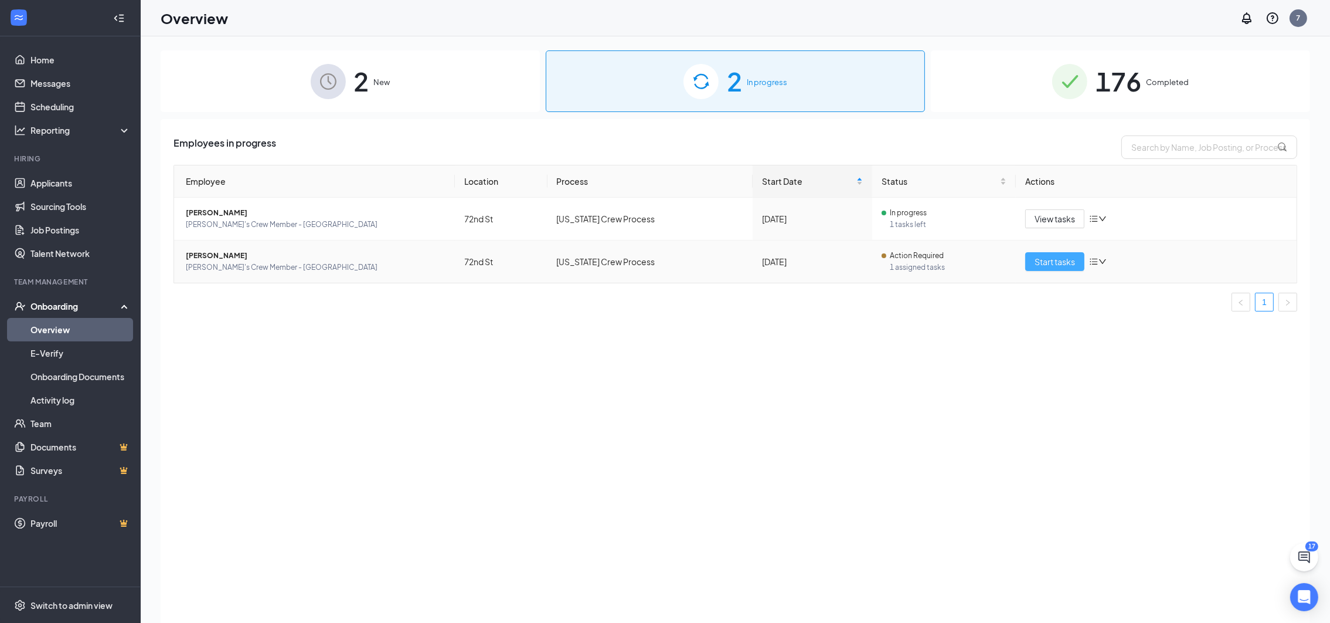
click at [1049, 265] on span "Start tasks" at bounding box center [1055, 261] width 40 height 13
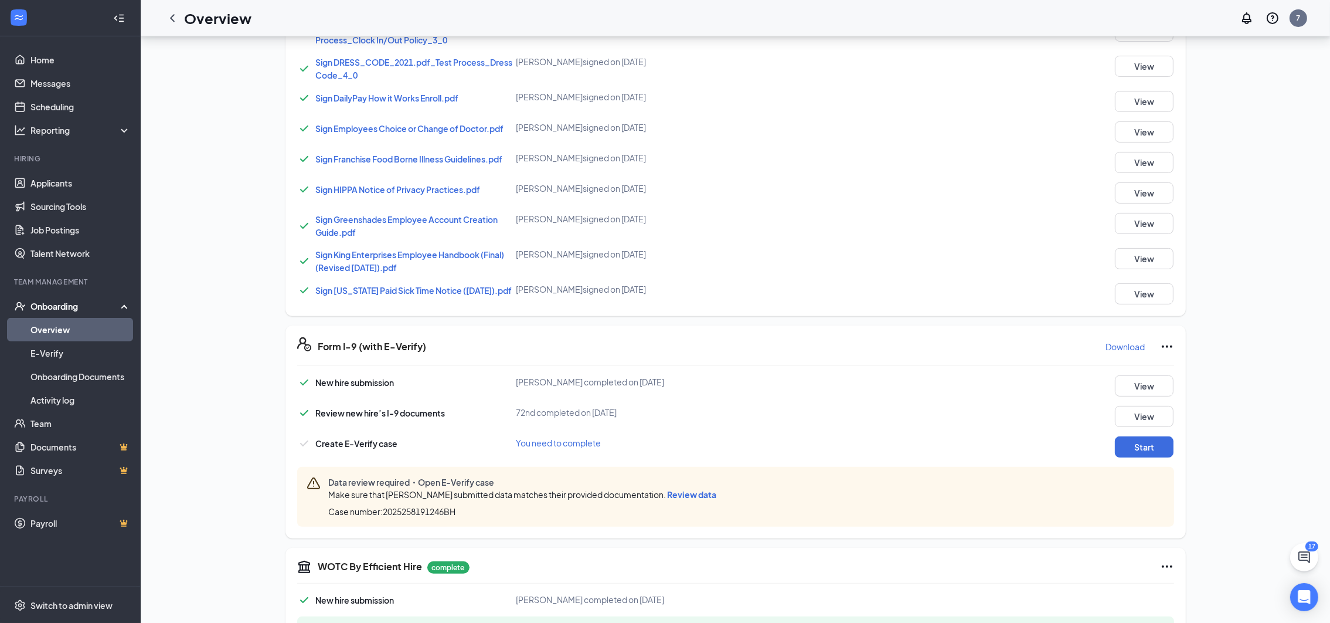
scroll to position [683, 0]
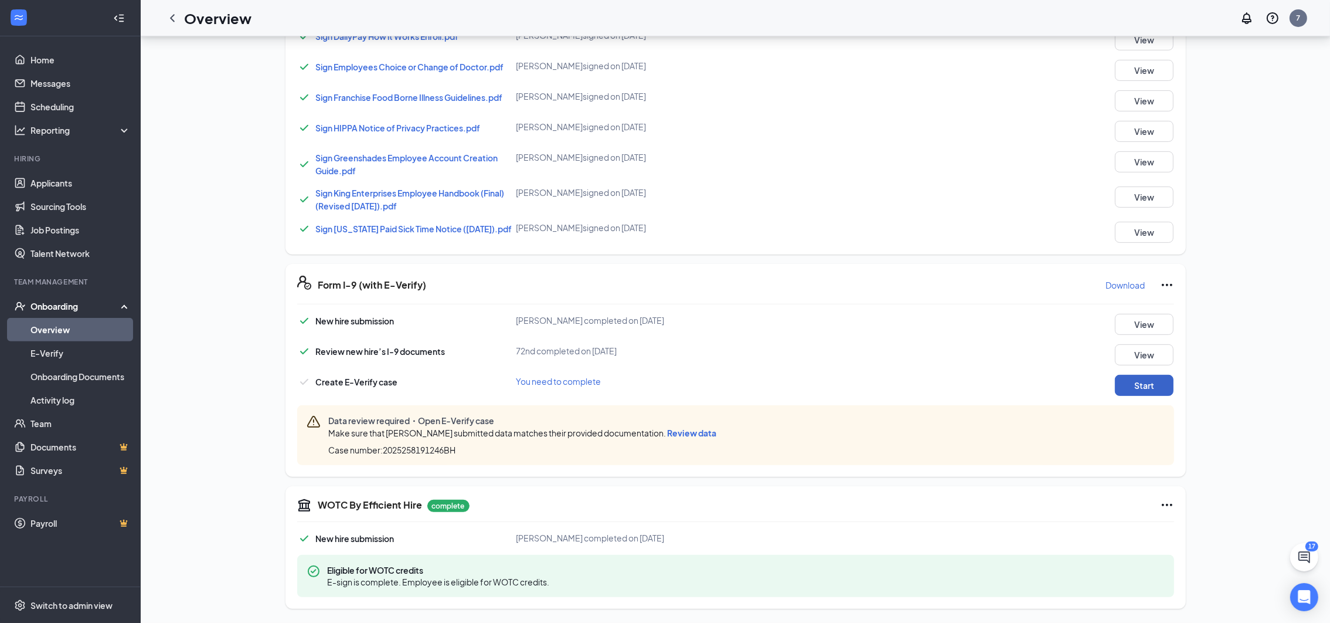
click at [1145, 376] on button "Start" at bounding box center [1144, 385] width 59 height 21
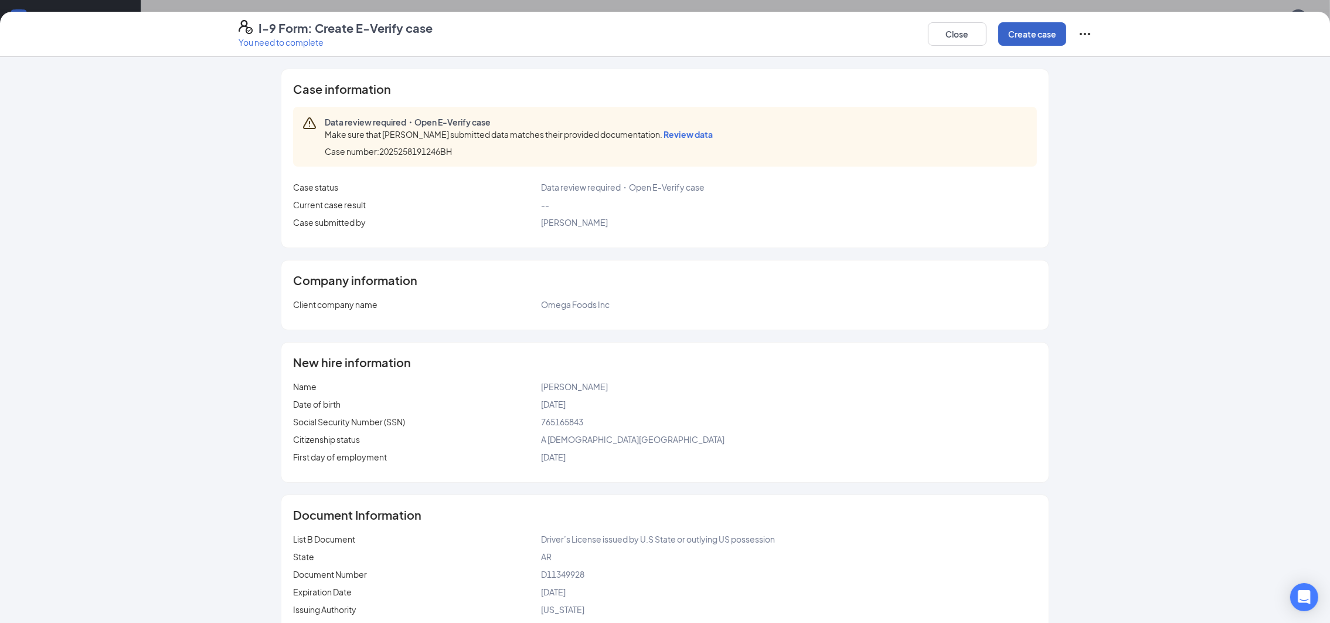
click at [1054, 32] on button "Create case" at bounding box center [1032, 33] width 68 height 23
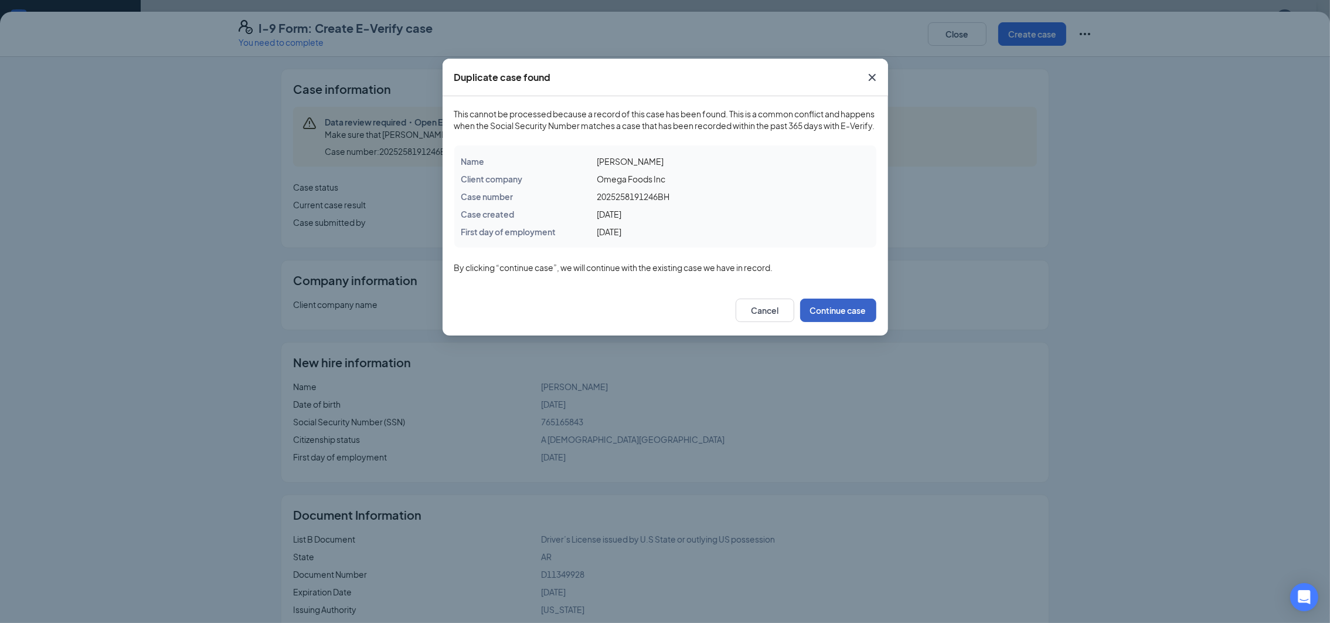
drag, startPoint x: 835, startPoint y: 325, endPoint x: 836, endPoint y: 315, distance: 10.7
click at [836, 315] on button "Continue case" at bounding box center [838, 309] width 76 height 23
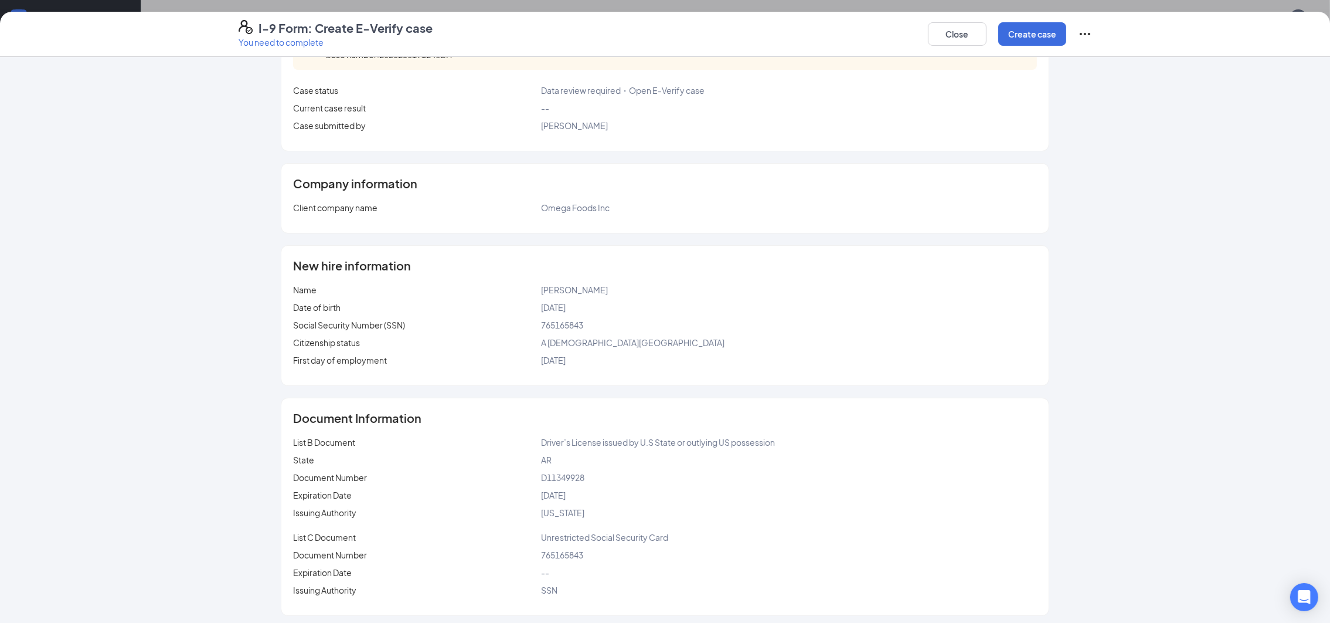
scroll to position [101, 0]
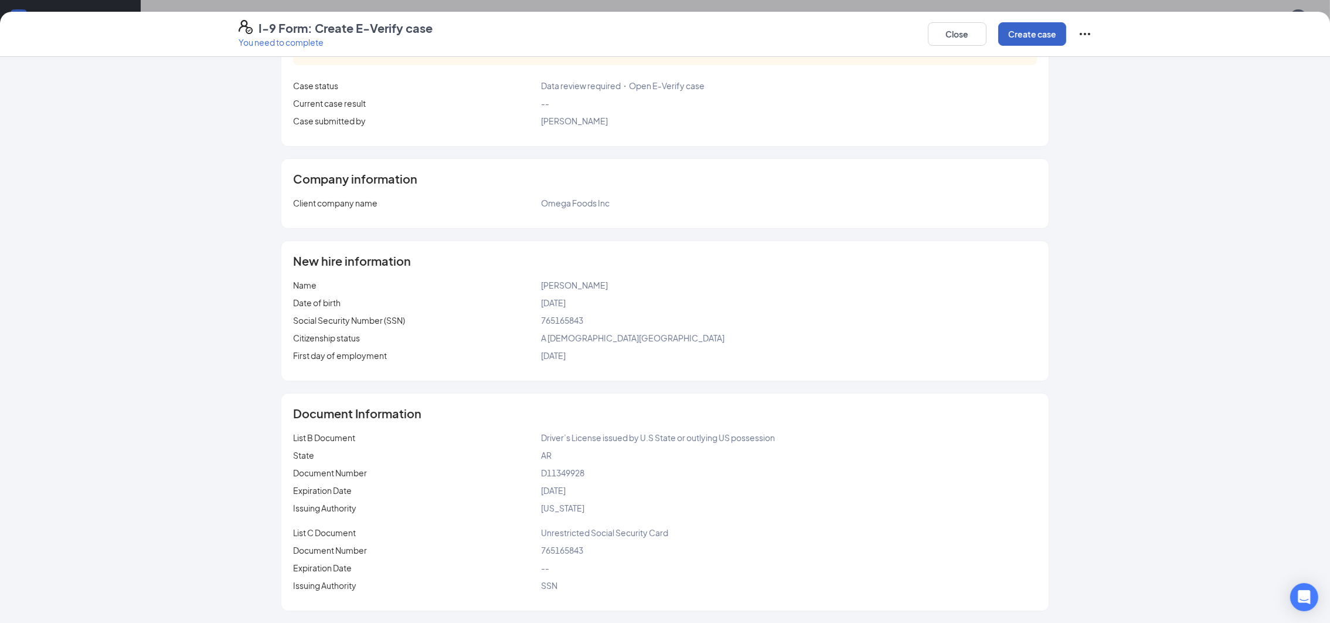
drag, startPoint x: 1028, startPoint y: 38, endPoint x: 1029, endPoint y: 26, distance: 11.2
click at [1029, 26] on button "Create case" at bounding box center [1032, 33] width 68 height 23
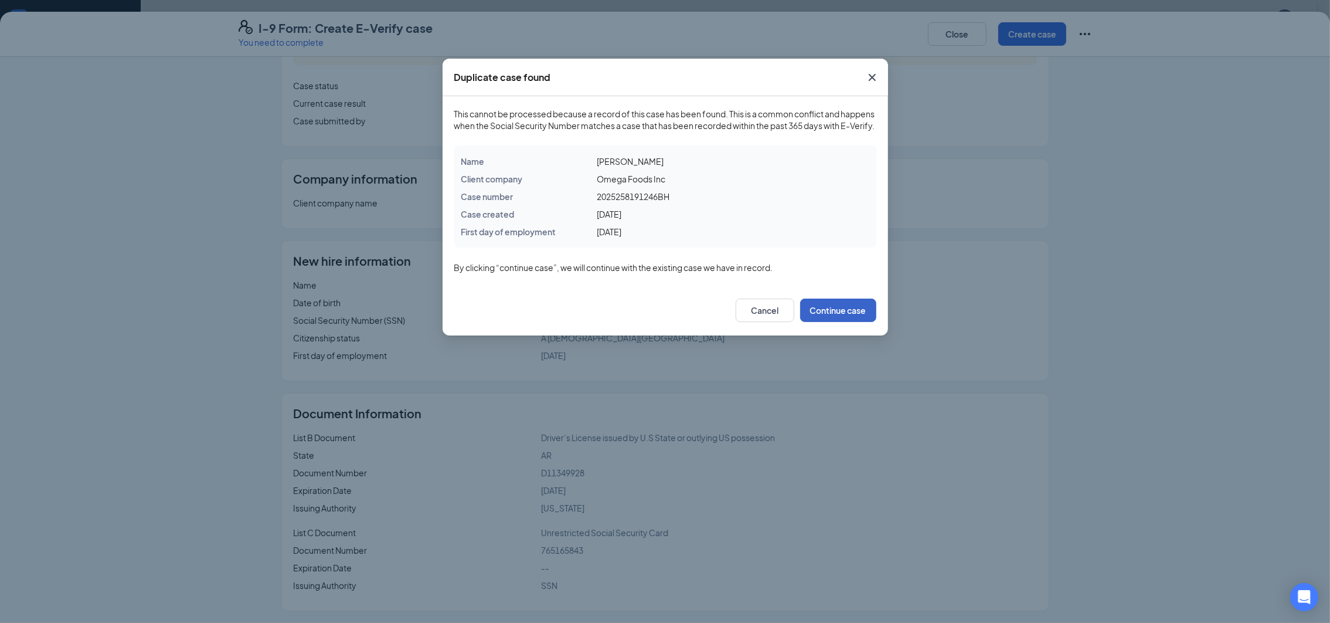
click at [862, 322] on button "Continue case" at bounding box center [838, 309] width 76 height 23
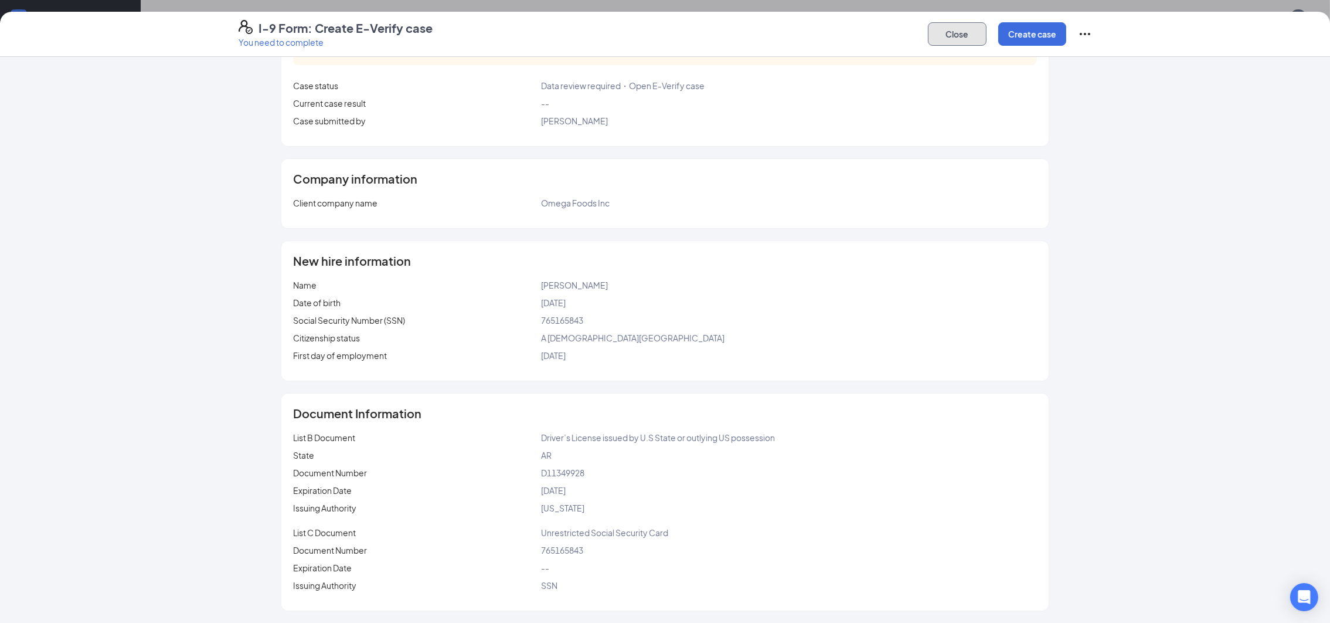
click at [954, 31] on button "Close" at bounding box center [957, 33] width 59 height 23
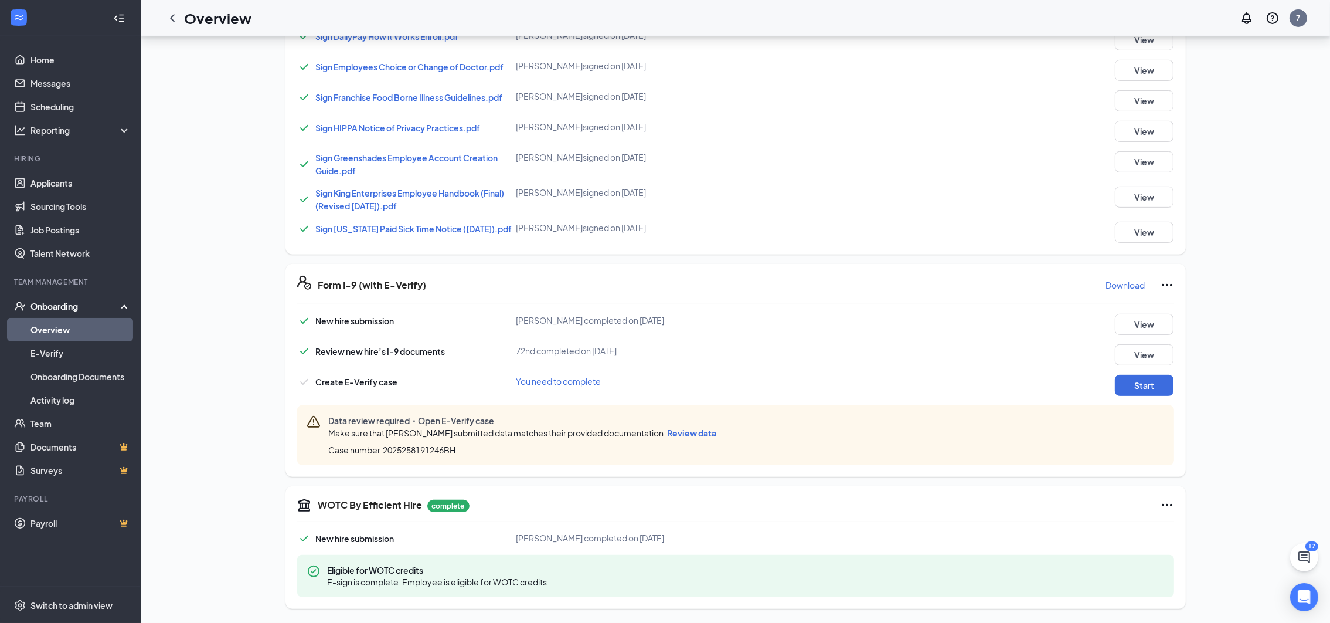
click at [1000, 380] on div "Create E-Verify case You need to complete Start" at bounding box center [735, 385] width 877 height 21
